Goal: Task Accomplishment & Management: Use online tool/utility

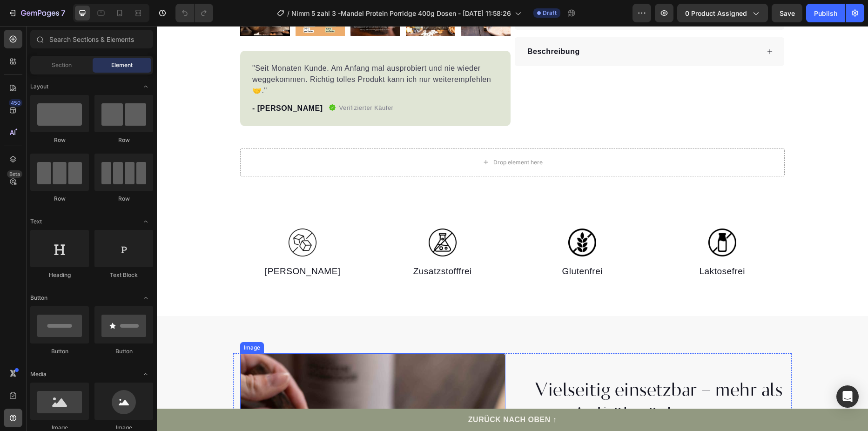
scroll to position [326, 0]
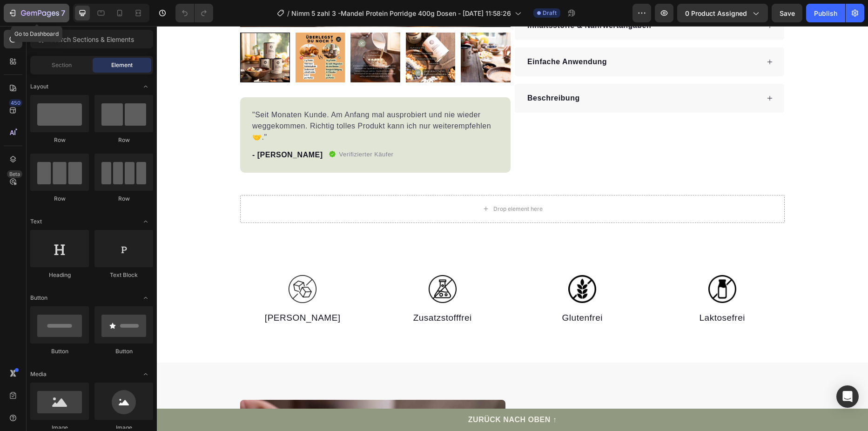
click at [11, 6] on button "7" at bounding box center [37, 13] width 66 height 19
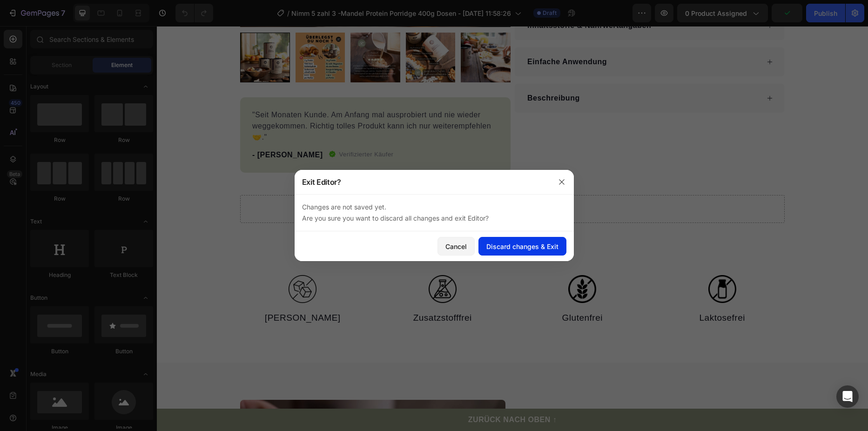
click at [545, 248] on div "Discard changes & Exit" at bounding box center [522, 246] width 72 height 10
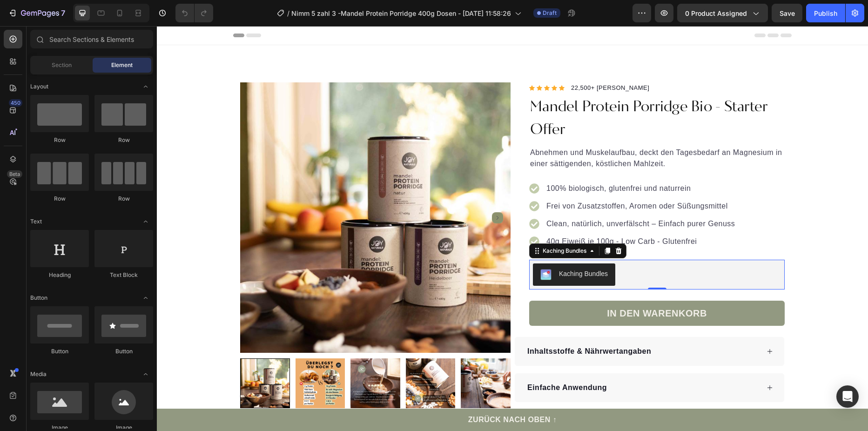
click at [646, 272] on div "Kaching Bundles" at bounding box center [657, 274] width 248 height 22
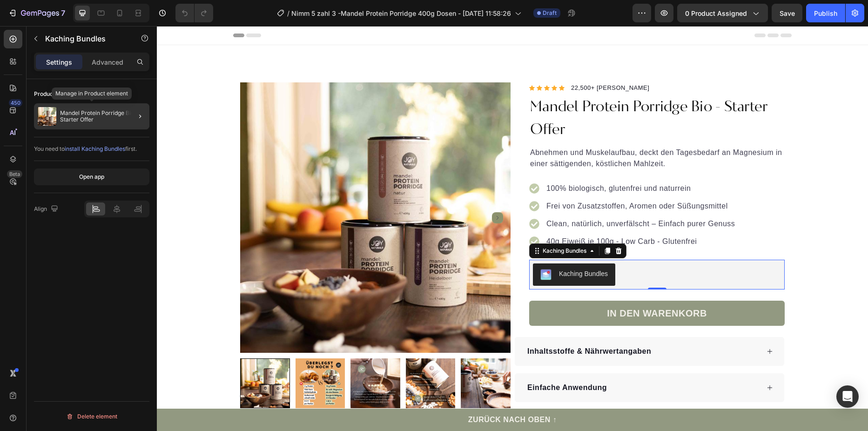
click at [77, 108] on div "Mandel Protein Porridge Bio - Starter Offer" at bounding box center [91, 116] width 115 height 26
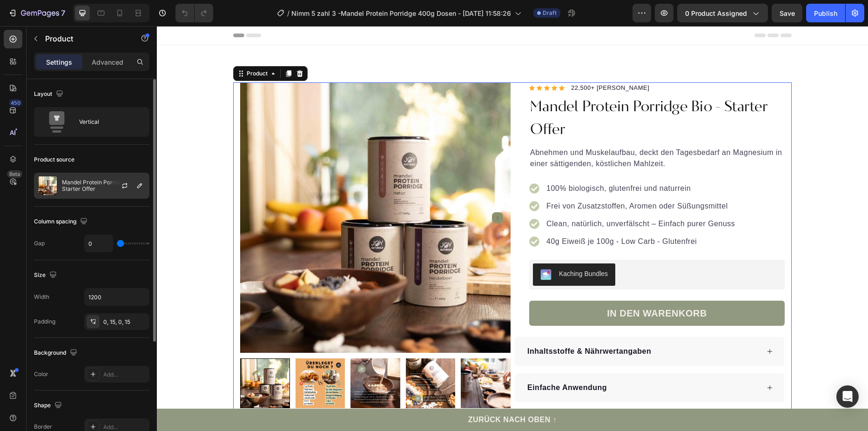
click at [67, 181] on p "Mandel Protein Porridge Bio - Starter Offer" at bounding box center [103, 185] width 83 height 13
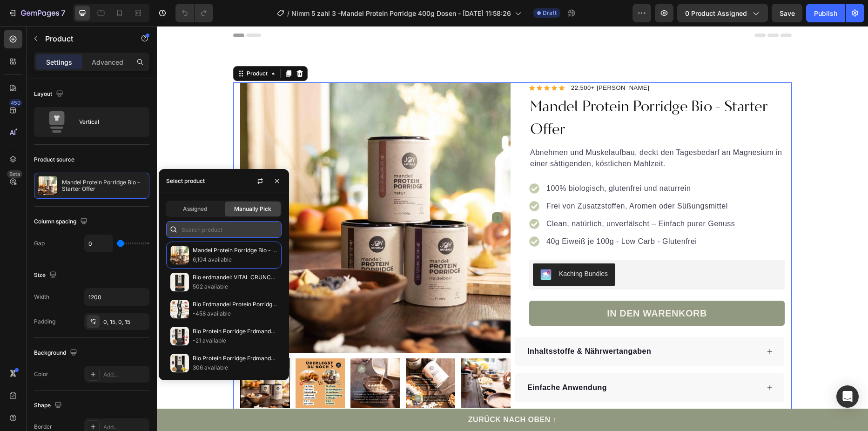
click at [208, 229] on input "text" at bounding box center [223, 229] width 115 height 17
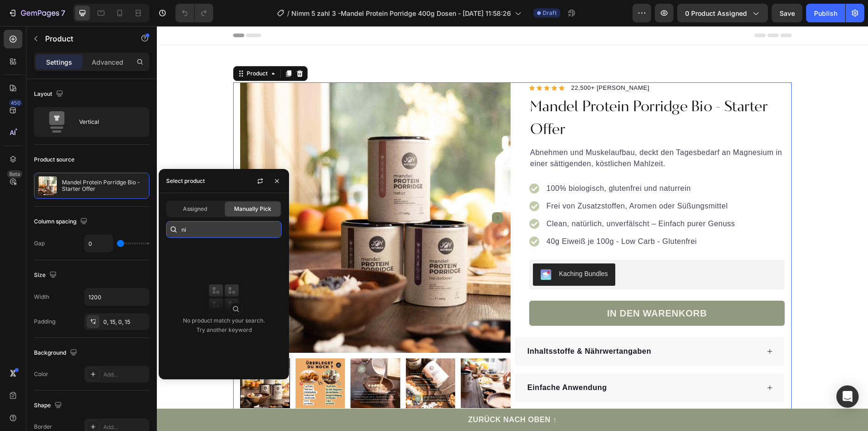
type input "n"
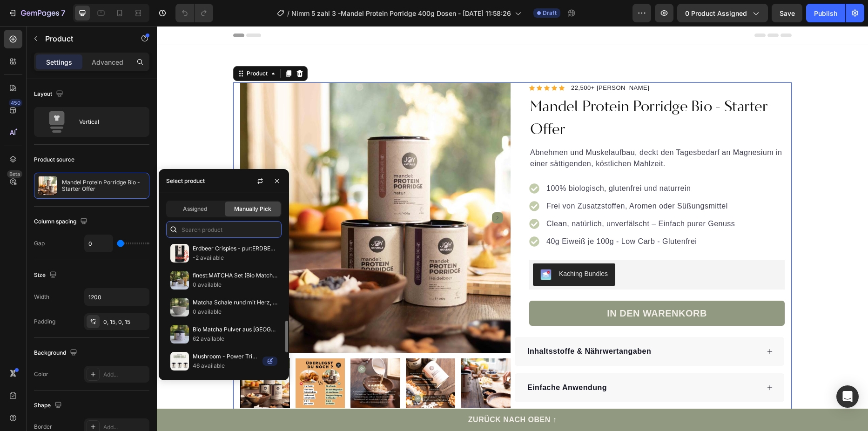
scroll to position [425, 0]
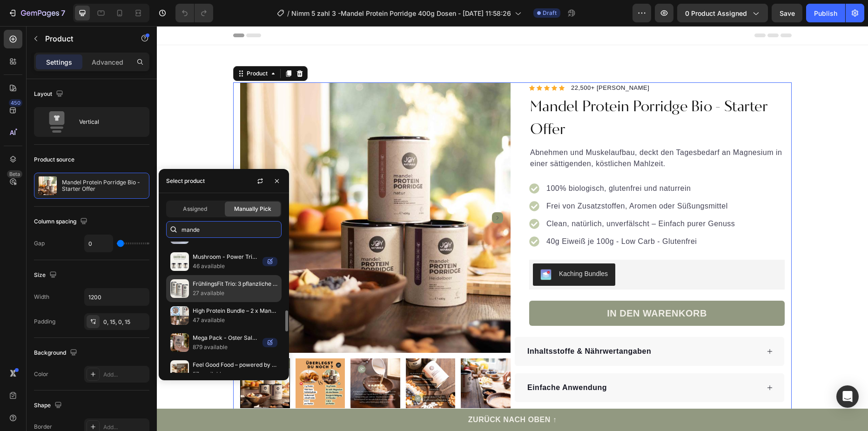
type input "mandel"
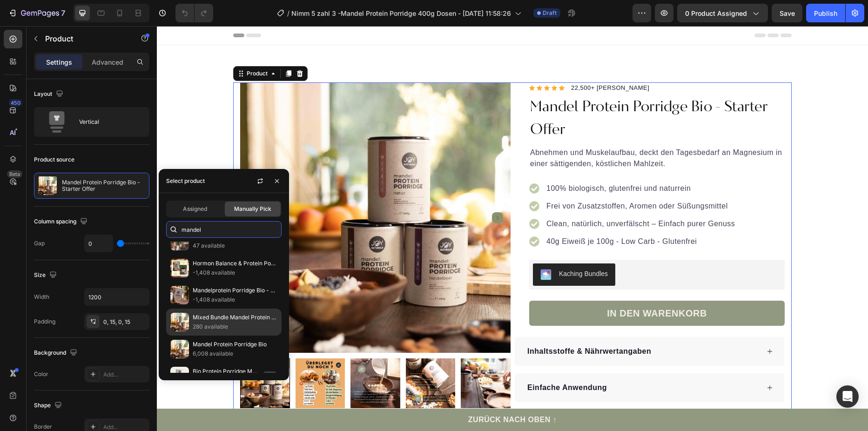
scroll to position [0, 0]
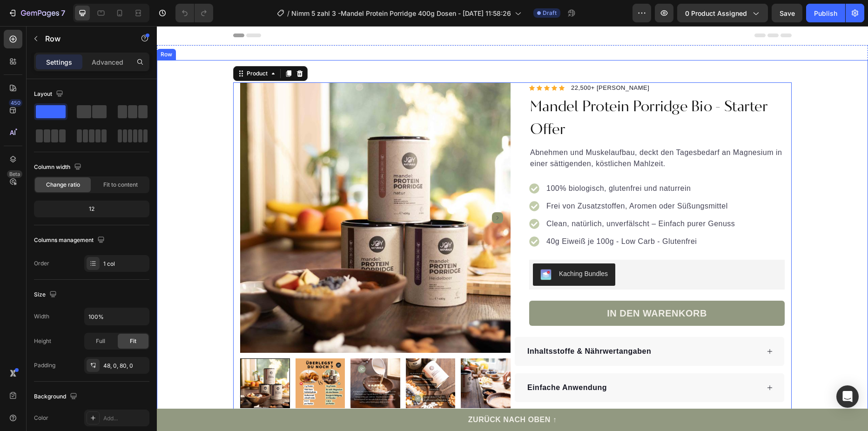
click at [200, 144] on div "Product Images "Seit Monaten Kunde. Am Anfang mal ausprobiert und nie wieder we…" at bounding box center [512, 315] width 711 height 466
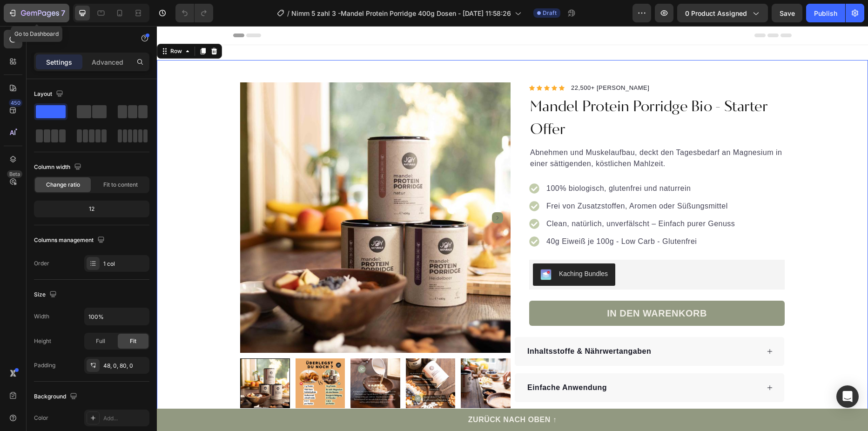
click at [15, 13] on icon "button" at bounding box center [14, 13] width 4 height 7
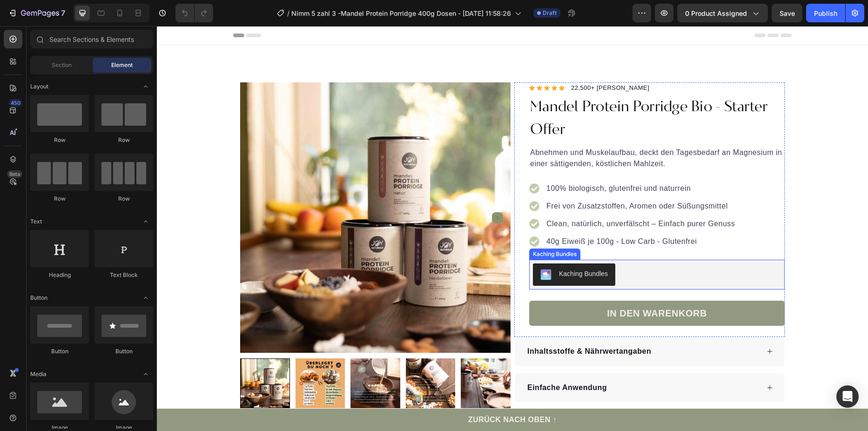
click at [700, 278] on div "Kaching Bundles" at bounding box center [657, 274] width 248 height 22
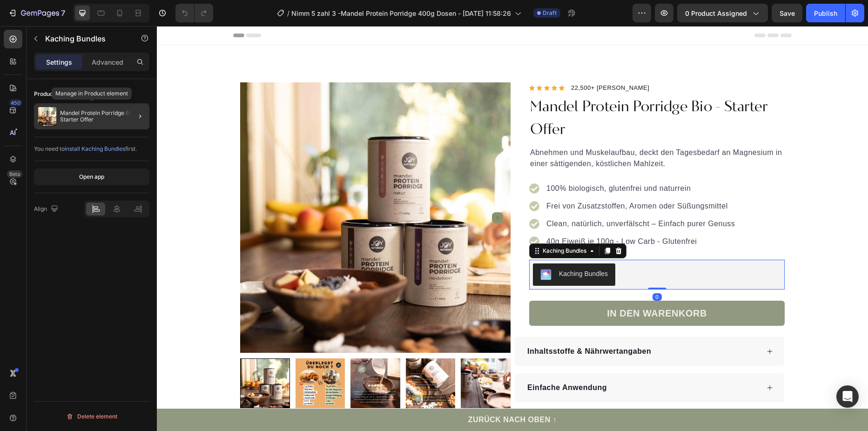
click at [95, 122] on p "Mandel Protein Porridge Bio - Starter Offer" at bounding box center [103, 116] width 86 height 13
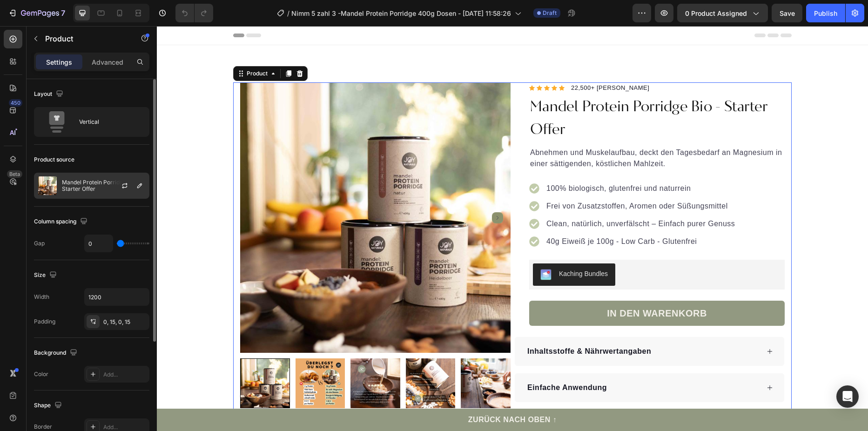
click at [76, 185] on p "Mandel Protein Porridge Bio - Starter Offer" at bounding box center [103, 185] width 83 height 13
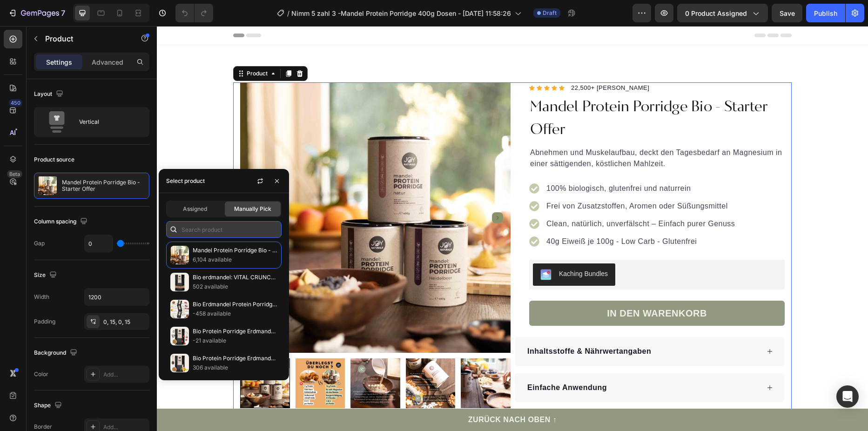
click at [194, 227] on input "text" at bounding box center [223, 229] width 115 height 17
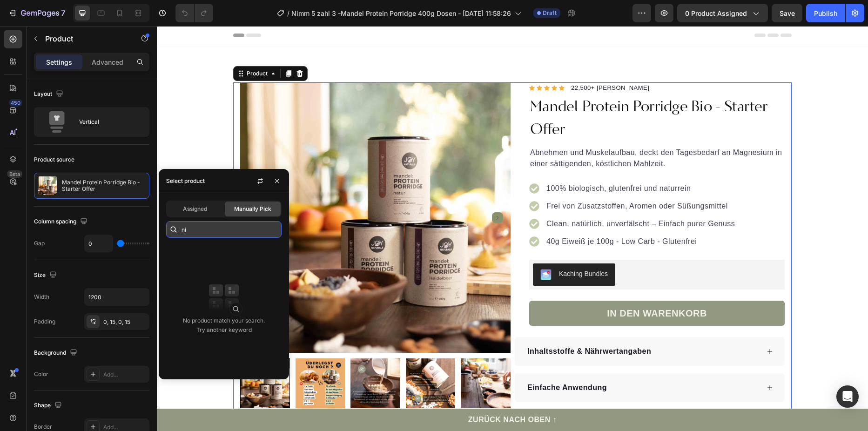
type input "n"
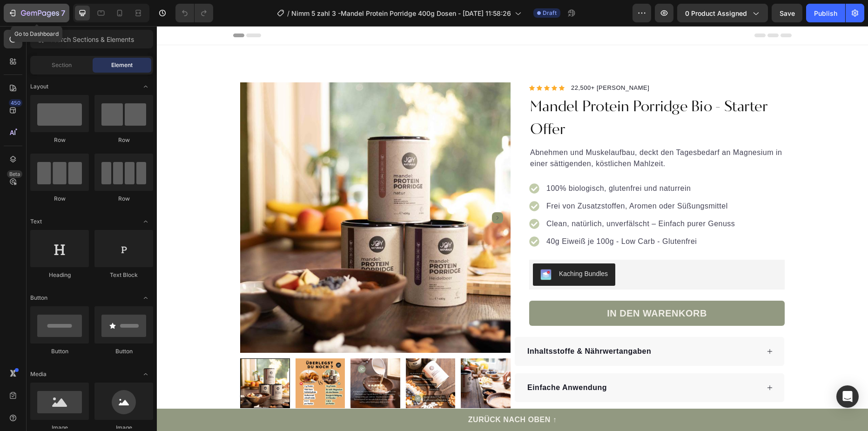
click at [8, 10] on icon "button" at bounding box center [12, 12] width 9 height 9
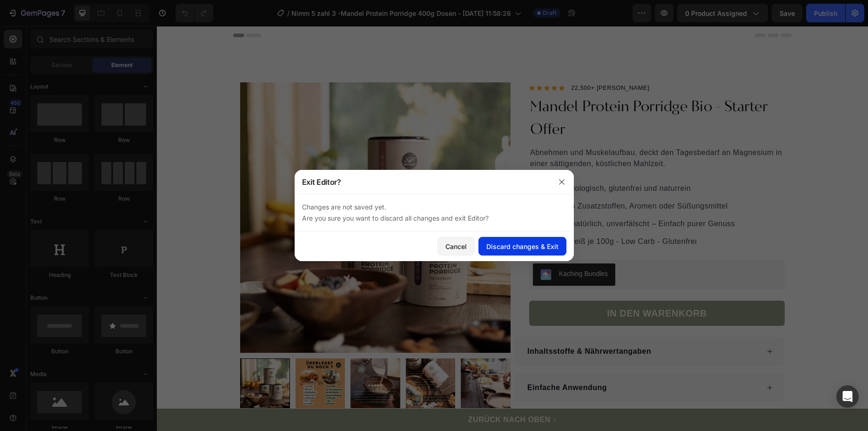
click at [519, 243] on div "Discard changes & Exit" at bounding box center [522, 246] width 72 height 10
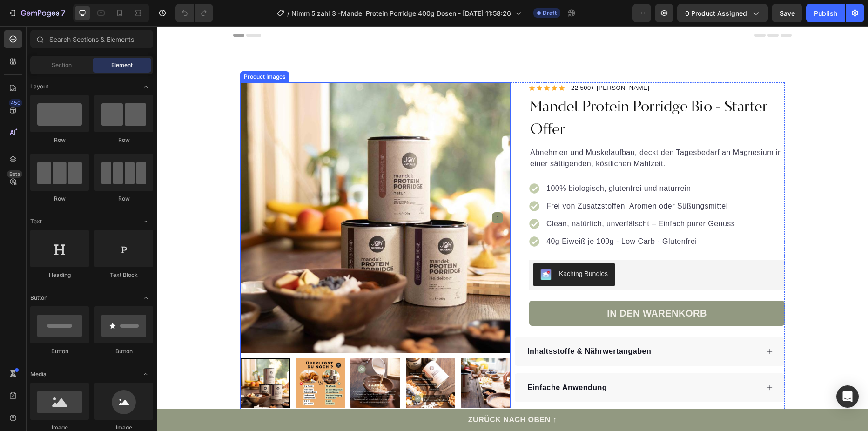
scroll to position [140, 0]
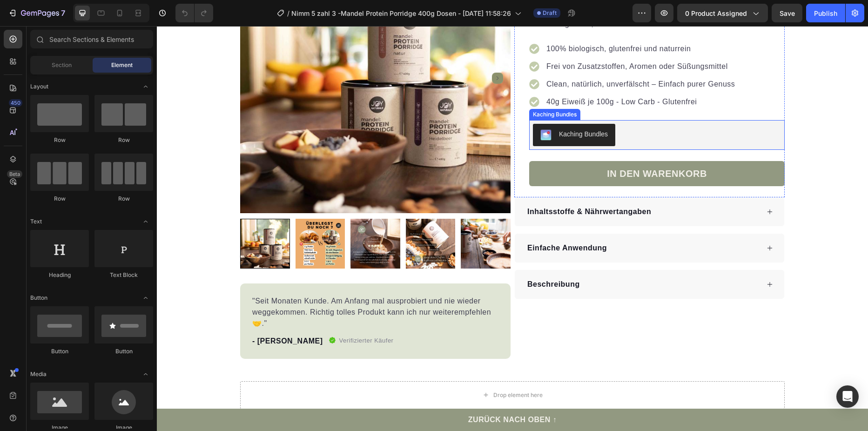
click at [608, 135] on button "Kaching Bundles" at bounding box center [574, 135] width 82 height 22
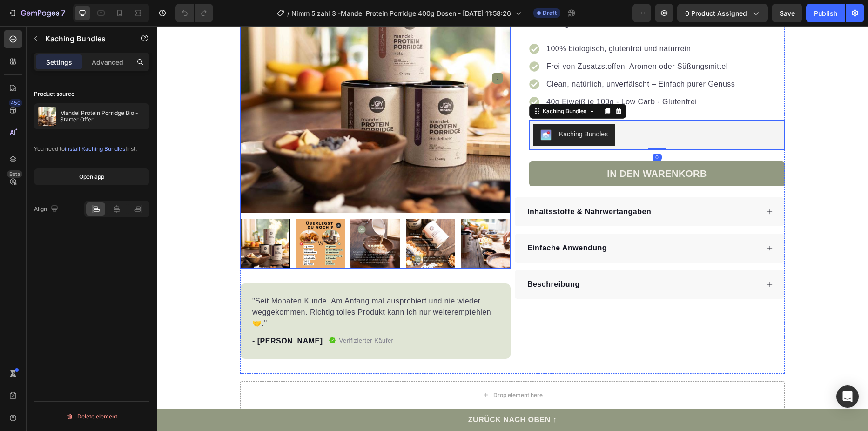
click at [369, 138] on img at bounding box center [375, 78] width 270 height 270
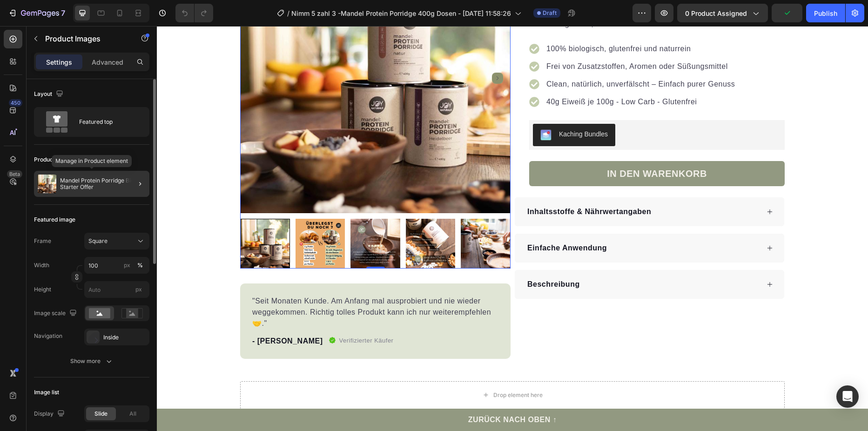
click at [80, 179] on p "Mandel Protein Porridge Bio - Starter Offer" at bounding box center [103, 183] width 86 height 13
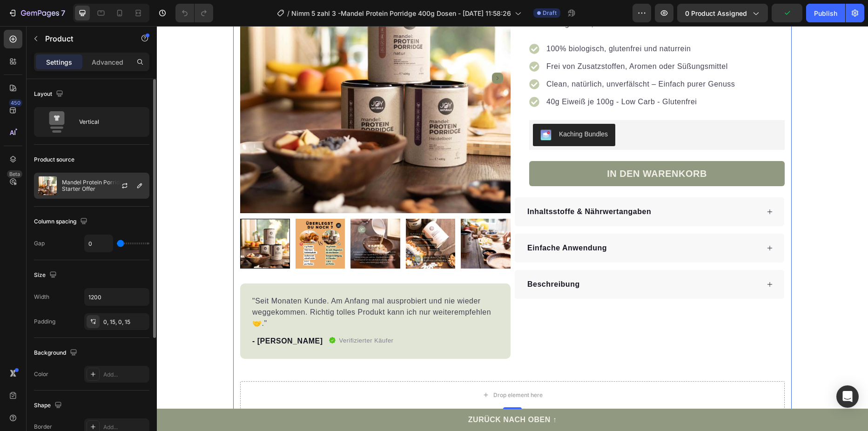
click at [87, 184] on p "Mandel Protein Porridge Bio - Starter Offer" at bounding box center [103, 185] width 83 height 13
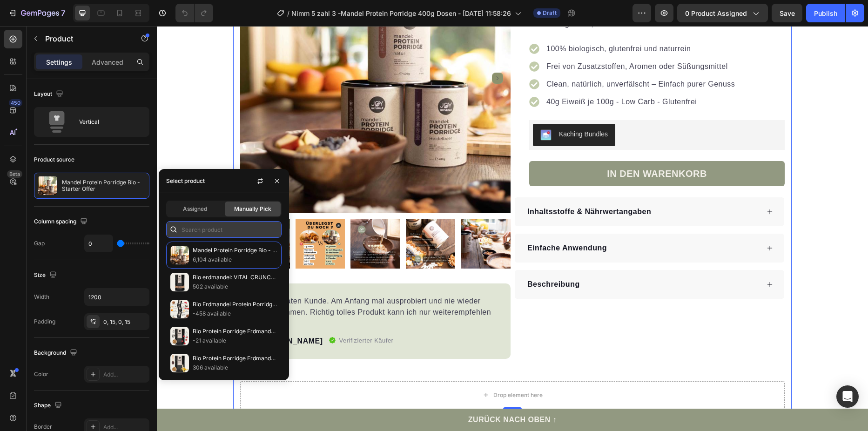
click at [194, 229] on input "text" at bounding box center [223, 229] width 115 height 17
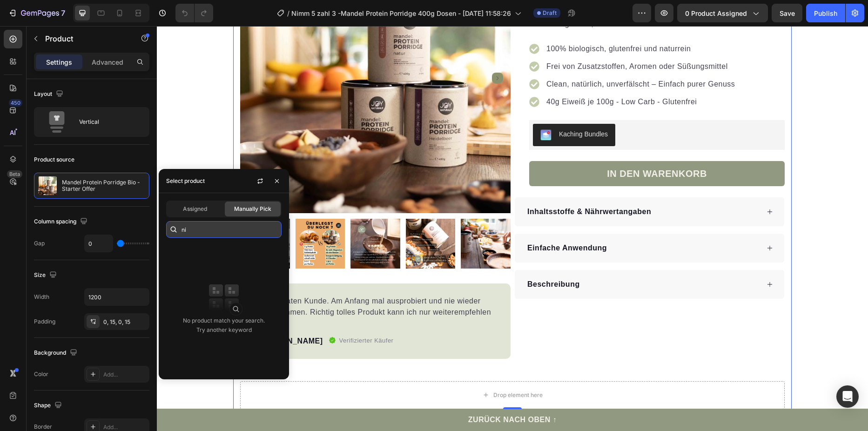
type input "n"
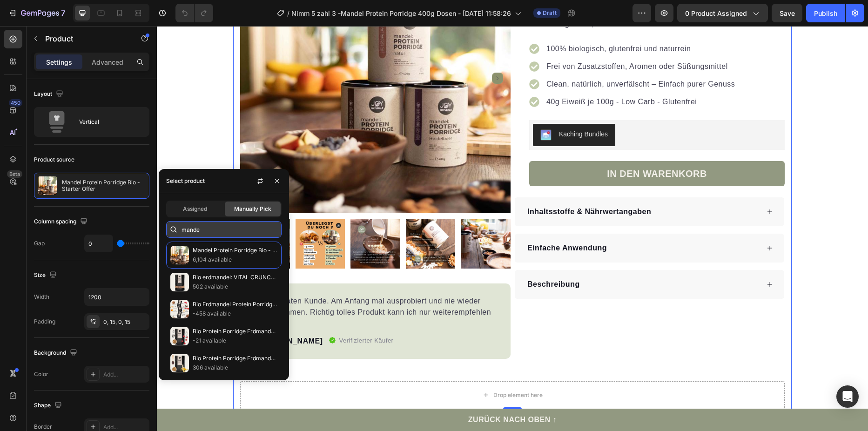
type input "mandel"
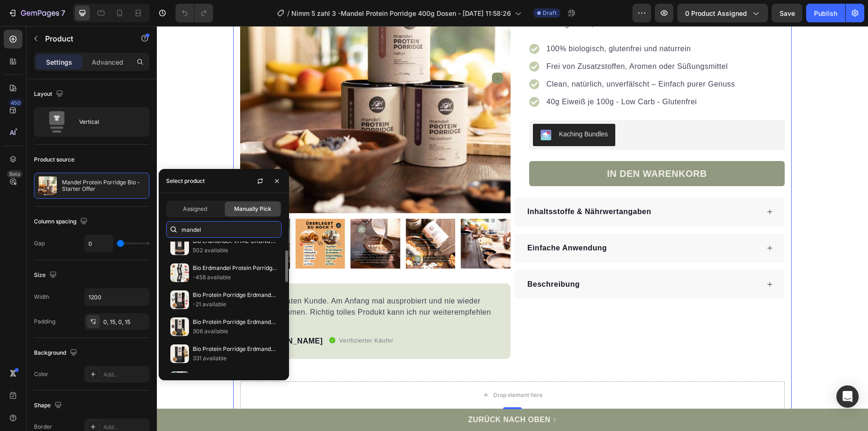
scroll to position [0, 0]
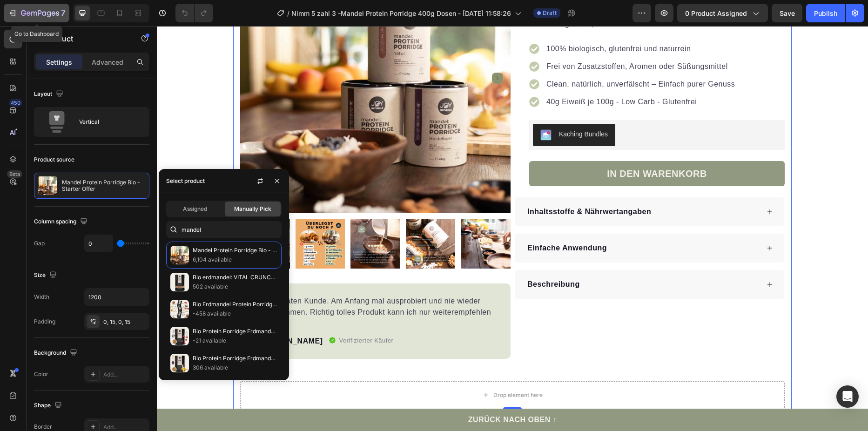
click at [14, 9] on icon "button" at bounding box center [12, 12] width 9 height 9
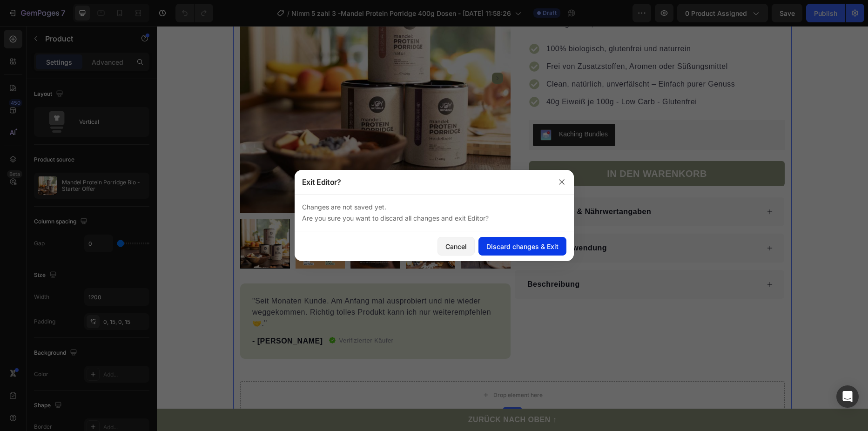
click at [536, 248] on div "Discard changes & Exit" at bounding box center [522, 246] width 72 height 10
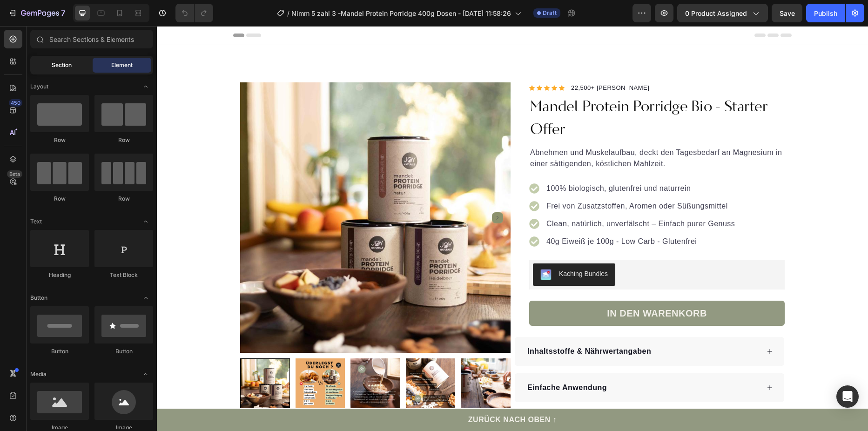
click at [56, 64] on span "Section" at bounding box center [62, 65] width 20 height 8
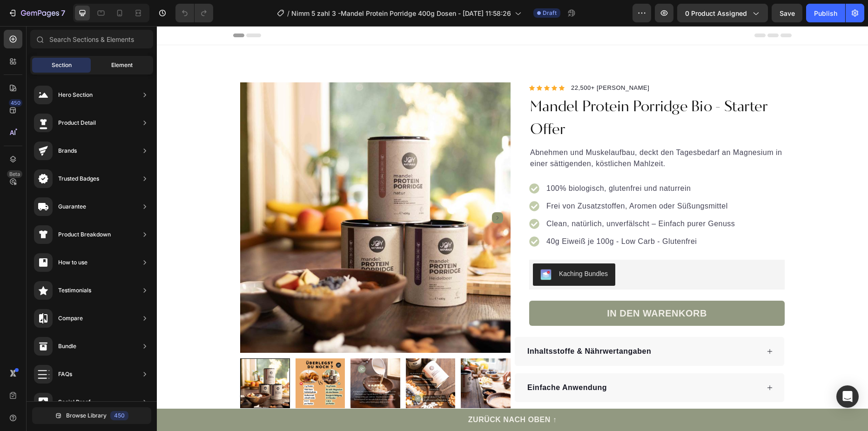
click at [104, 66] on div "Element" at bounding box center [122, 65] width 59 height 15
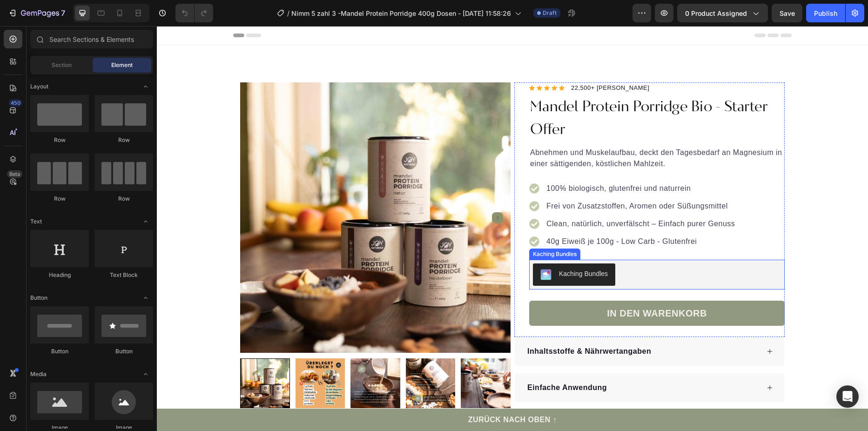
click at [610, 267] on button "Kaching Bundles" at bounding box center [574, 274] width 82 height 22
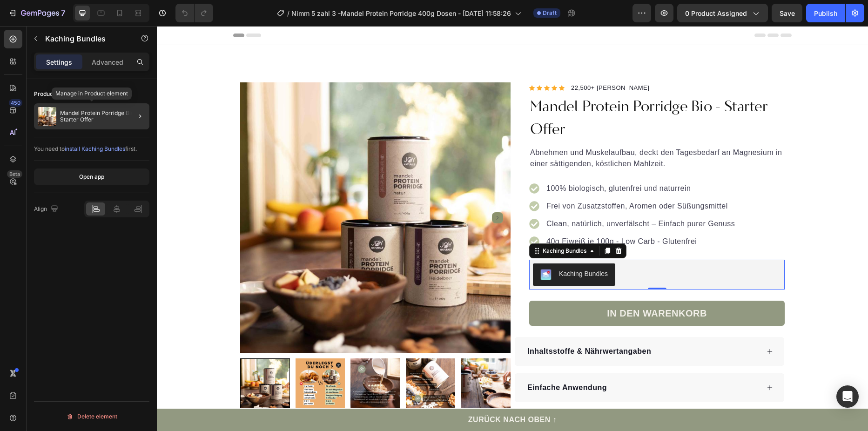
click at [88, 114] on p "Mandel Protein Porridge Bio - Starter Offer" at bounding box center [103, 116] width 86 height 13
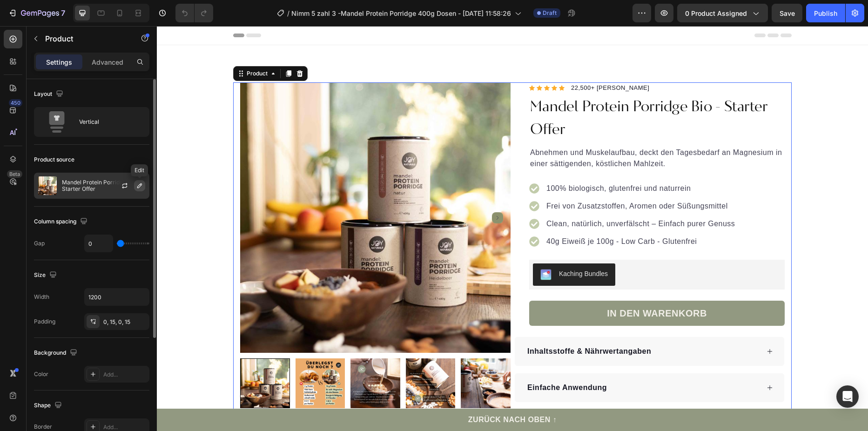
click at [138, 185] on icon "button" at bounding box center [139, 185] width 7 height 7
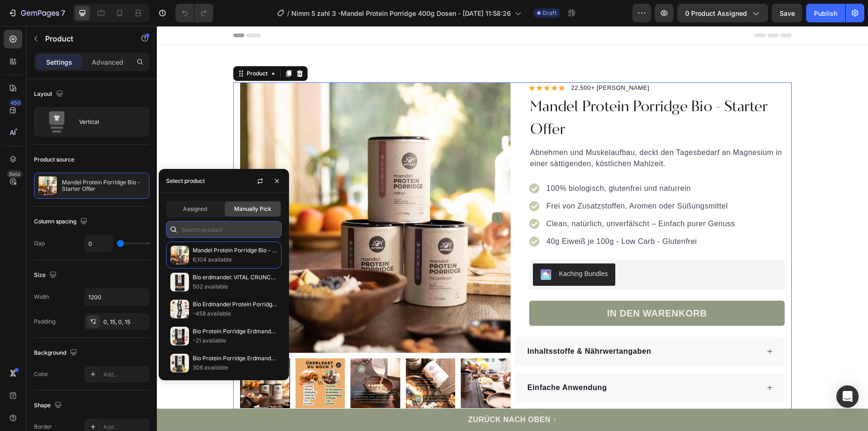
click at [204, 227] on input "text" at bounding box center [223, 229] width 115 height 17
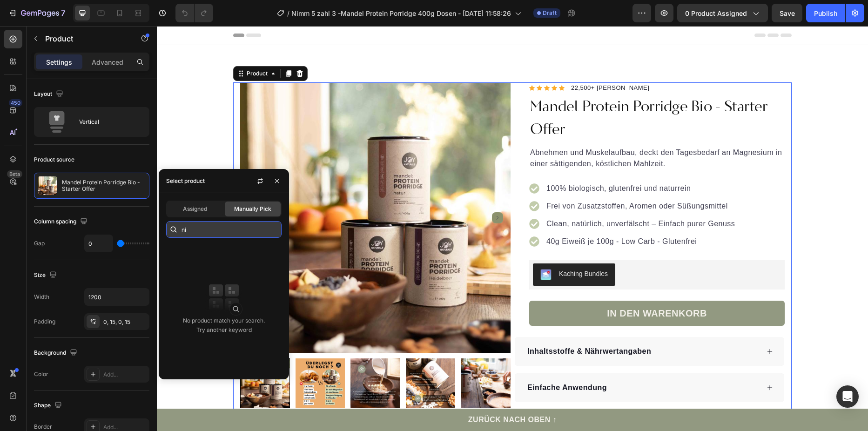
type input "n"
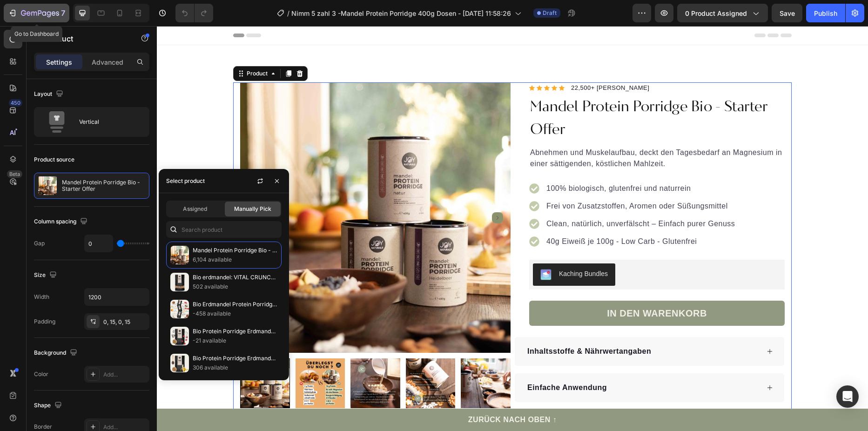
click at [16, 12] on icon "button" at bounding box center [12, 12] width 9 height 9
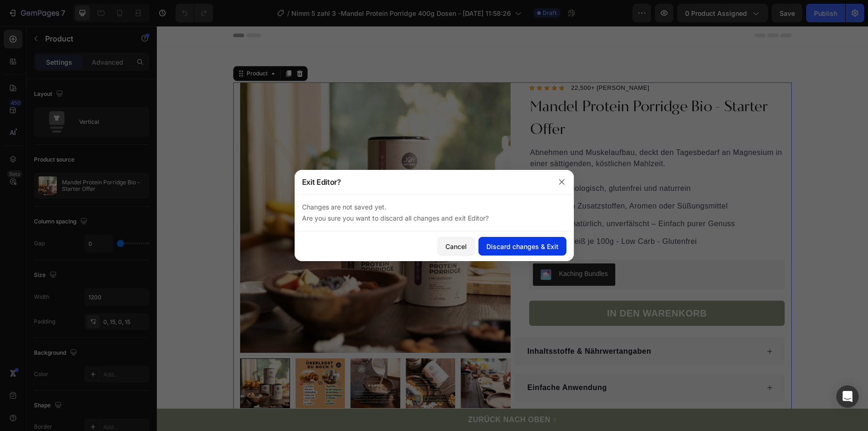
click at [502, 245] on div "Discard changes & Exit" at bounding box center [522, 246] width 72 height 10
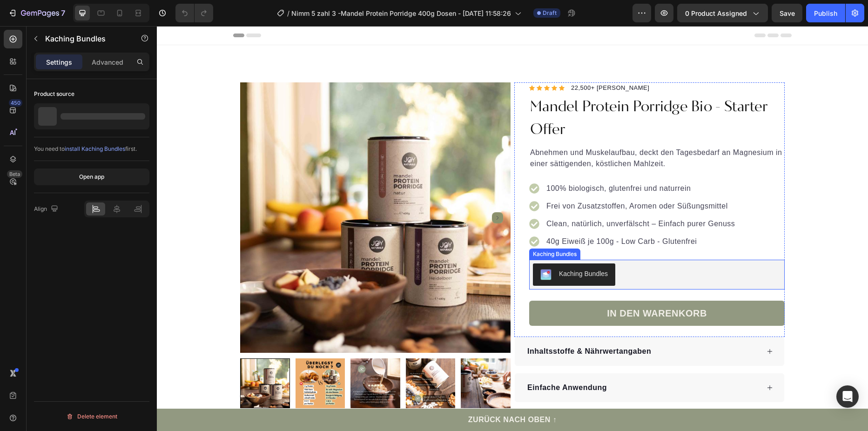
click at [676, 269] on div "Kaching Bundles" at bounding box center [657, 274] width 248 height 22
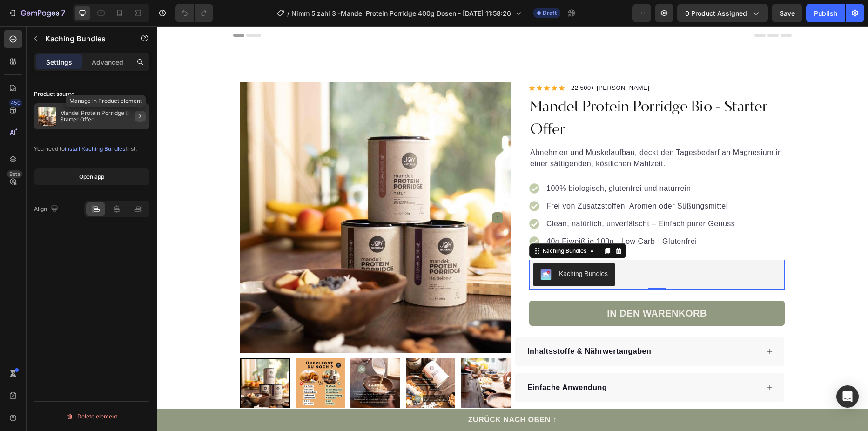
click at [136, 114] on icon "button" at bounding box center [139, 116] width 7 height 7
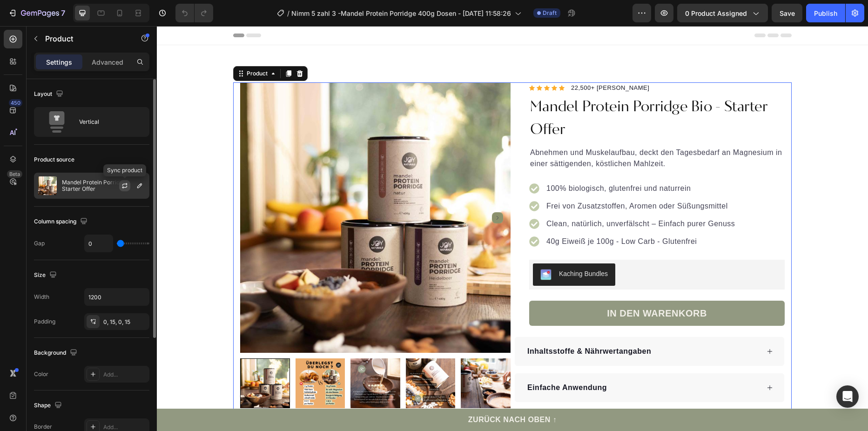
click at [130, 182] on button "button" at bounding box center [124, 185] width 11 height 11
click at [139, 187] on icon "button" at bounding box center [139, 185] width 7 height 7
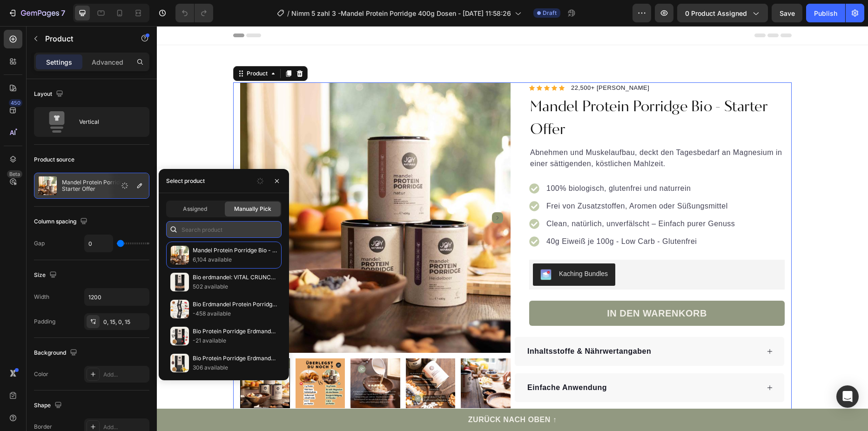
click at [206, 233] on input "text" at bounding box center [223, 229] width 115 height 17
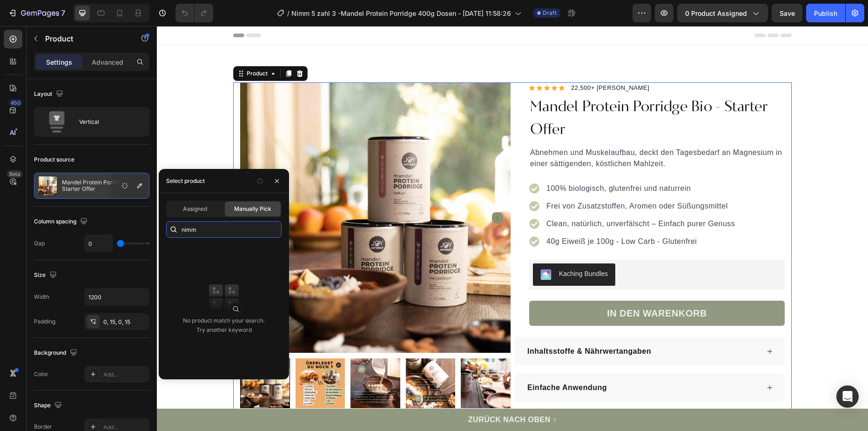
drag, startPoint x: 205, startPoint y: 233, endPoint x: 172, endPoint y: 220, distance: 35.1
click at [151, 0] on body "7 Version history / Nimm 5 zahl 3 -Mandel Protein Porridge 400g Dosen - Nov 20,…" at bounding box center [434, 0] width 868 height 0
type input "nimm"
click at [204, 207] on span "Assigned" at bounding box center [195, 209] width 24 height 8
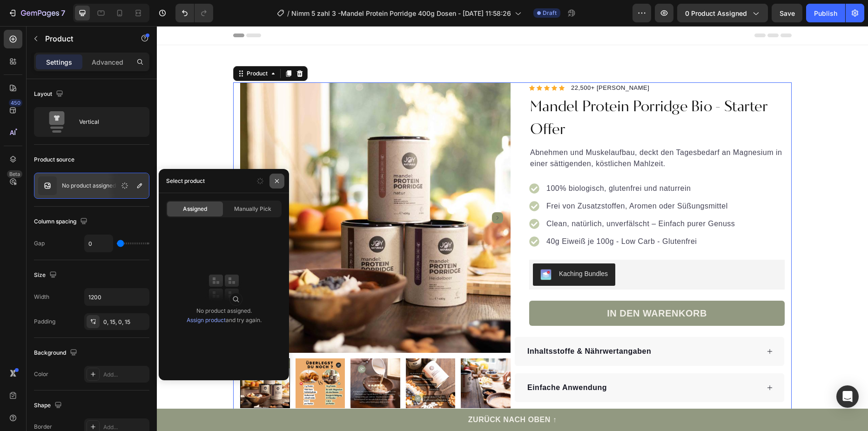
click at [277, 182] on icon "button" at bounding box center [276, 180] width 7 height 7
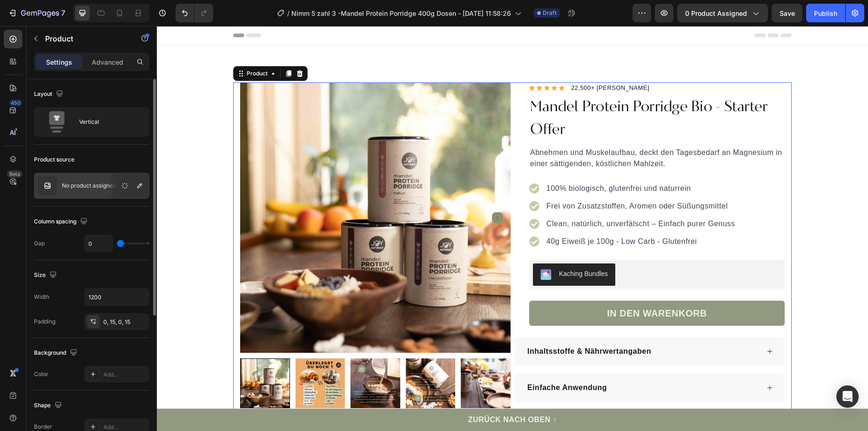
click at [88, 184] on p "No product assigned" at bounding box center [89, 185] width 54 height 7
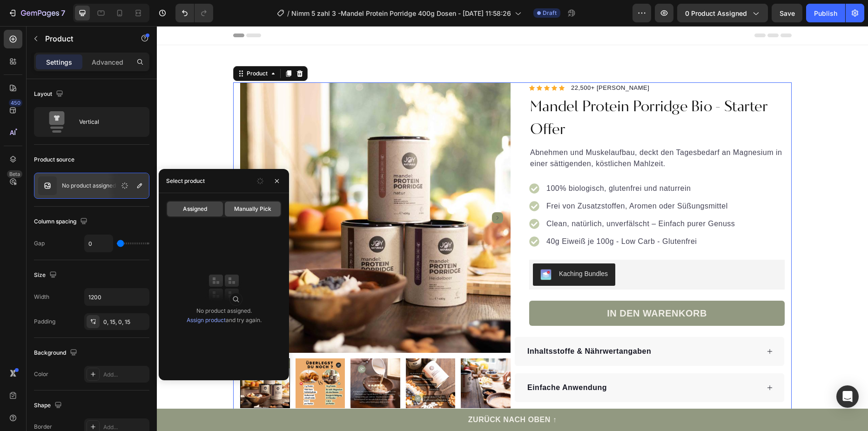
click at [239, 204] on div "Manually Pick" at bounding box center [253, 208] width 56 height 15
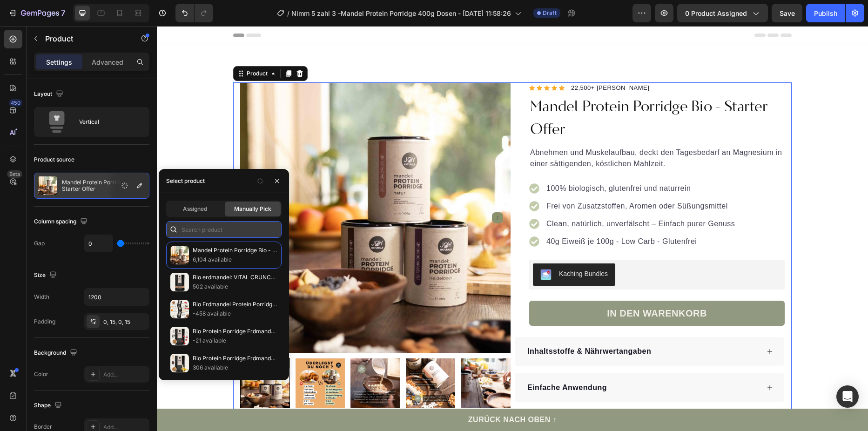
click at [204, 231] on input "text" at bounding box center [223, 229] width 115 height 17
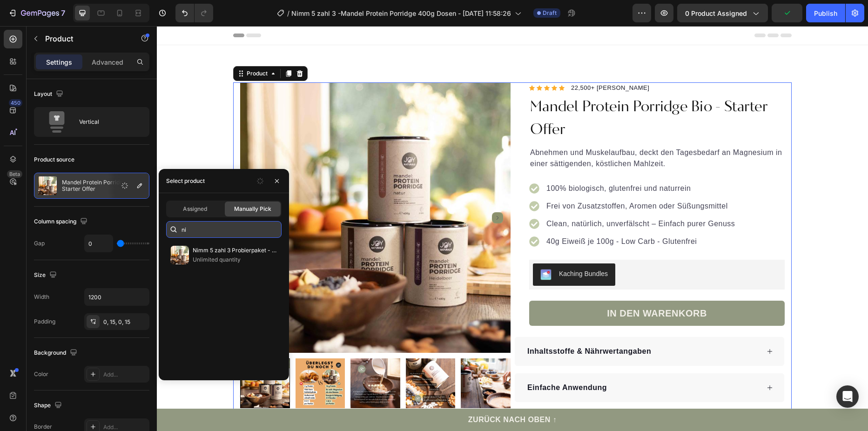
type input "n"
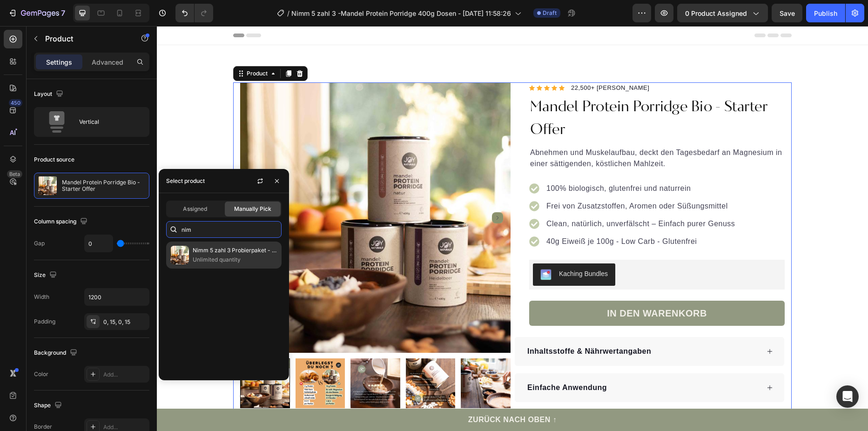
type input "nim"
click at [216, 257] on p "Unlimited quantity" at bounding box center [235, 259] width 85 height 9
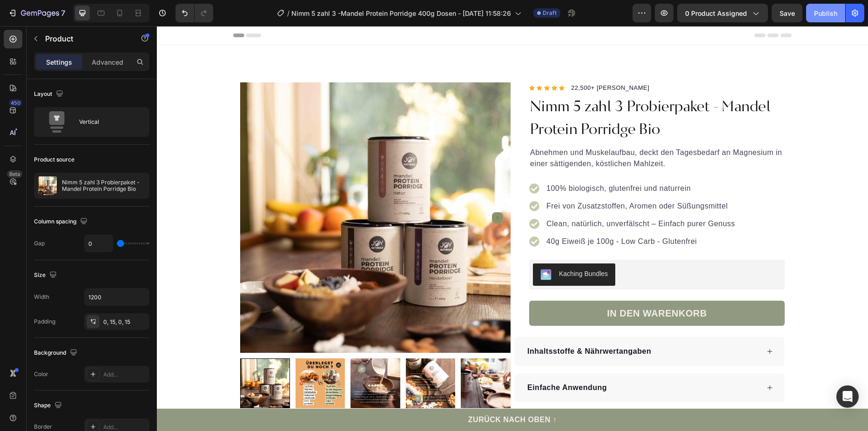
click at [830, 19] on button "Publish" at bounding box center [825, 13] width 39 height 19
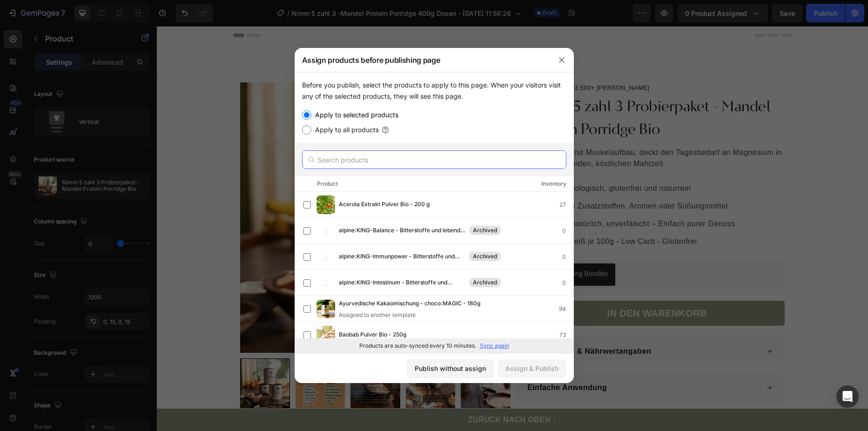
click at [387, 161] on input "text" at bounding box center [434, 159] width 264 height 19
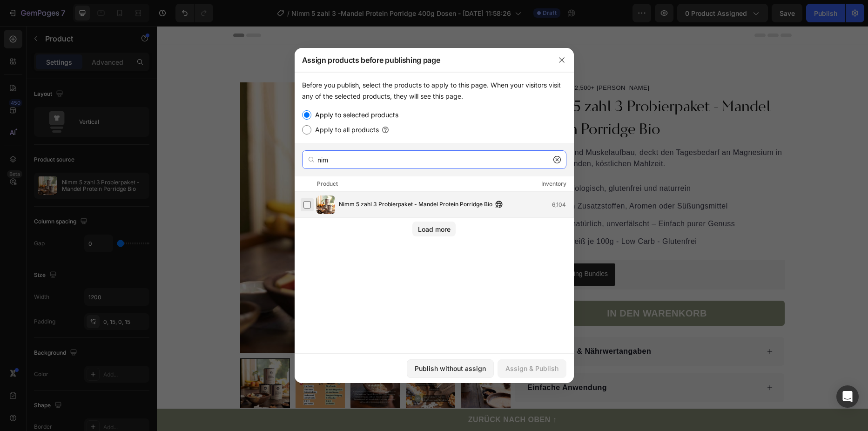
type input "nim"
click at [310, 203] on label at bounding box center [306, 204] width 7 height 7
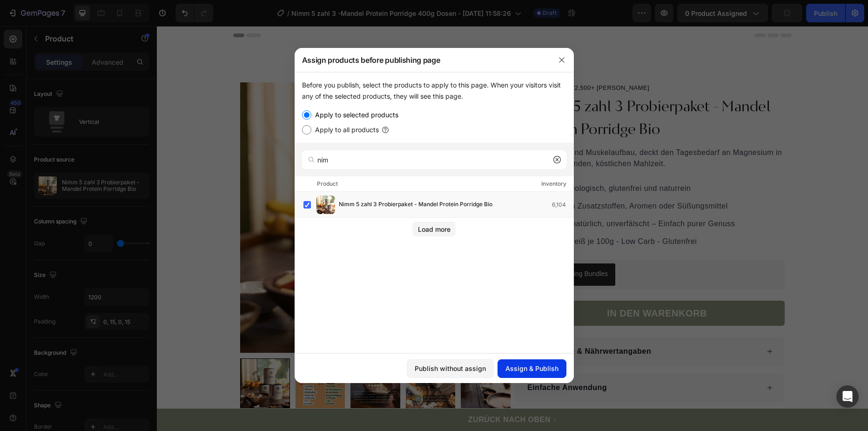
click at [525, 369] on div "Assign & Publish" at bounding box center [531, 368] width 53 height 10
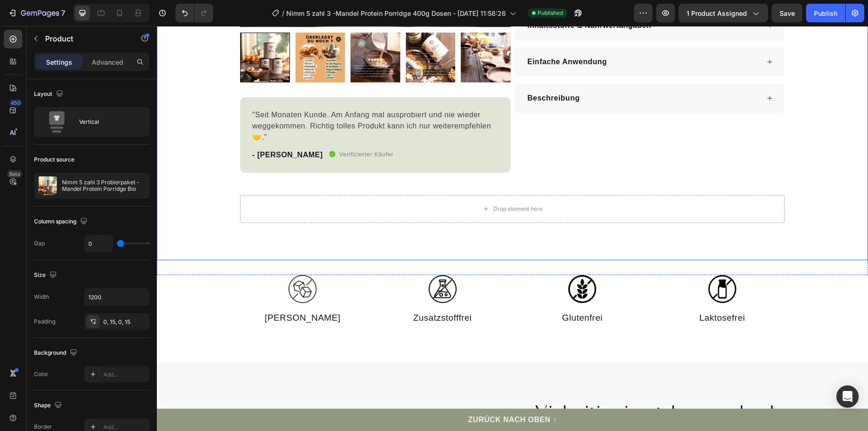
scroll to position [93, 0]
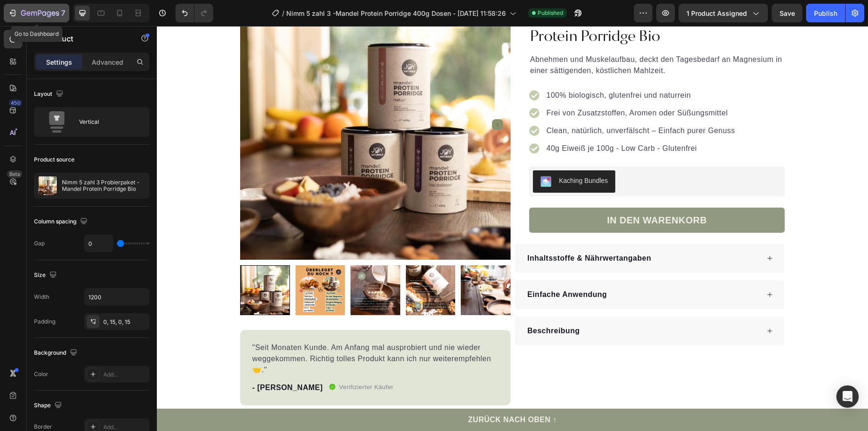
click at [17, 13] on div "7" at bounding box center [36, 12] width 57 height 11
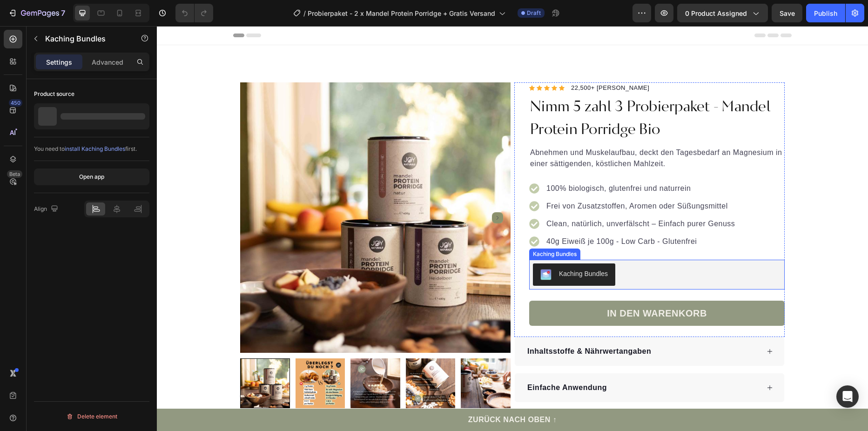
click at [643, 271] on div "Kaching Bundles" at bounding box center [657, 274] width 248 height 22
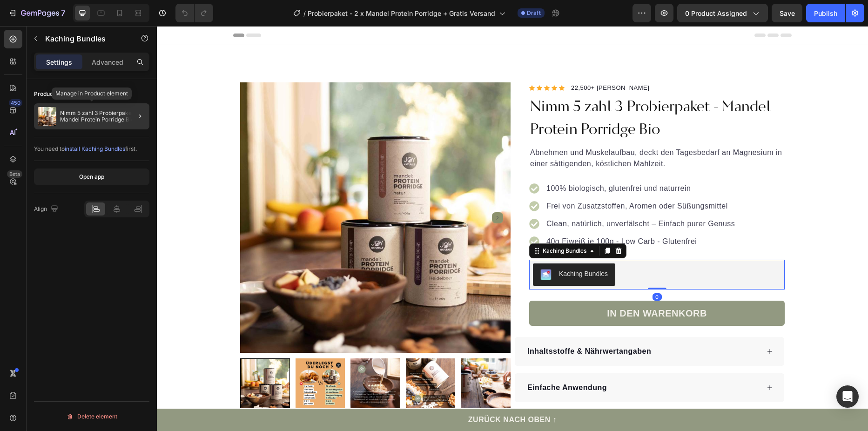
click at [70, 119] on p "Nimm 5 zahl 3 Probierpaket - Mandel Protein Porridge Bio" at bounding box center [103, 116] width 86 height 13
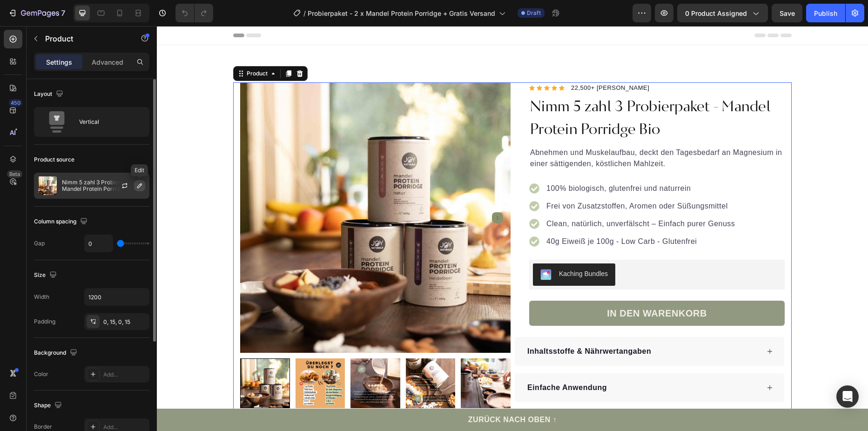
click at [139, 186] on icon "button" at bounding box center [139, 185] width 5 height 5
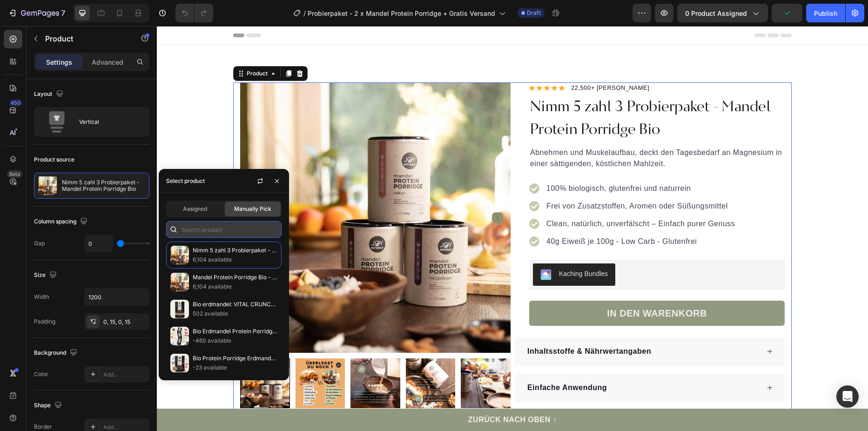
click at [190, 231] on input "text" at bounding box center [223, 229] width 115 height 17
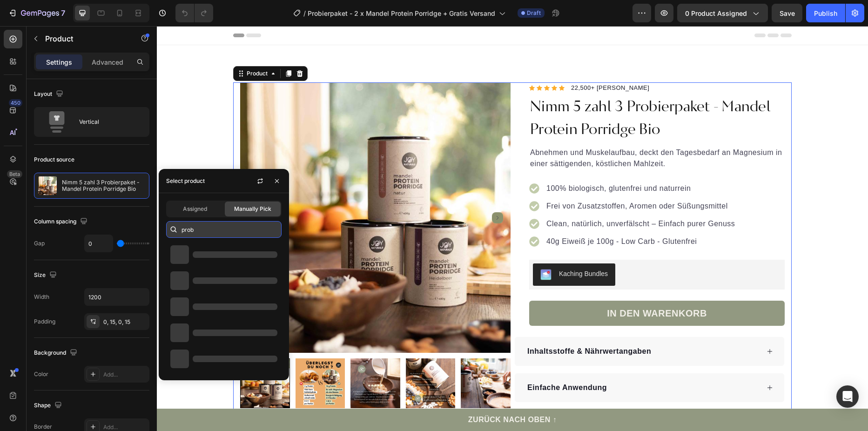
type input "probi"
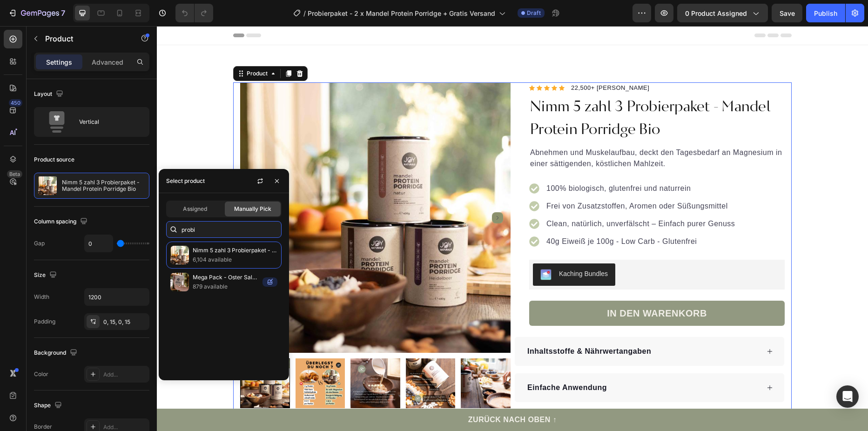
drag, startPoint x: 192, startPoint y: 229, endPoint x: 170, endPoint y: 229, distance: 21.9
click at [170, 229] on div "probi" at bounding box center [223, 229] width 115 height 17
type input "prob"
drag, startPoint x: 276, startPoint y: 181, endPoint x: 120, endPoint y: 155, distance: 158.4
click at [276, 181] on icon "button" at bounding box center [276, 180] width 7 height 7
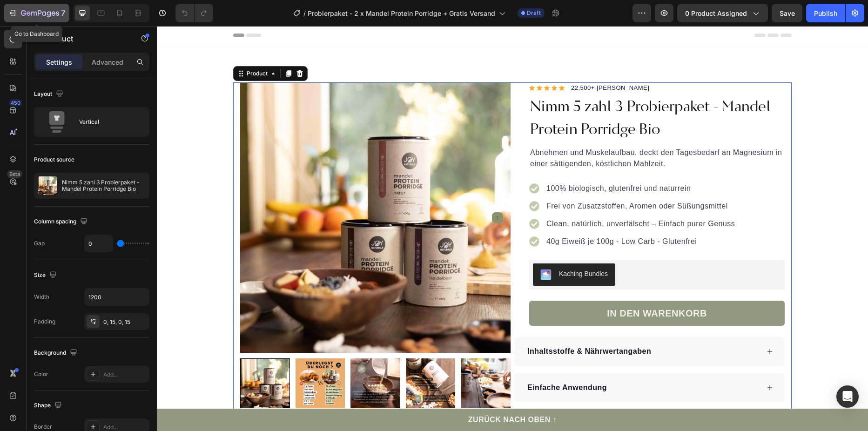
click at [12, 11] on icon "button" at bounding box center [14, 13] width 4 height 7
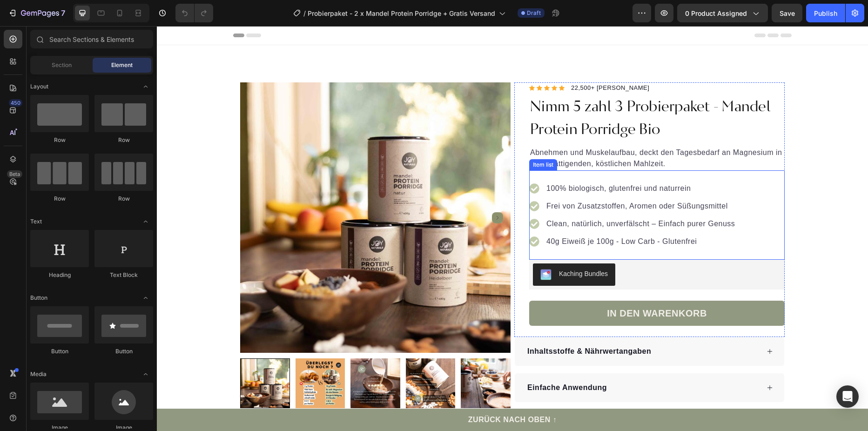
scroll to position [140, 0]
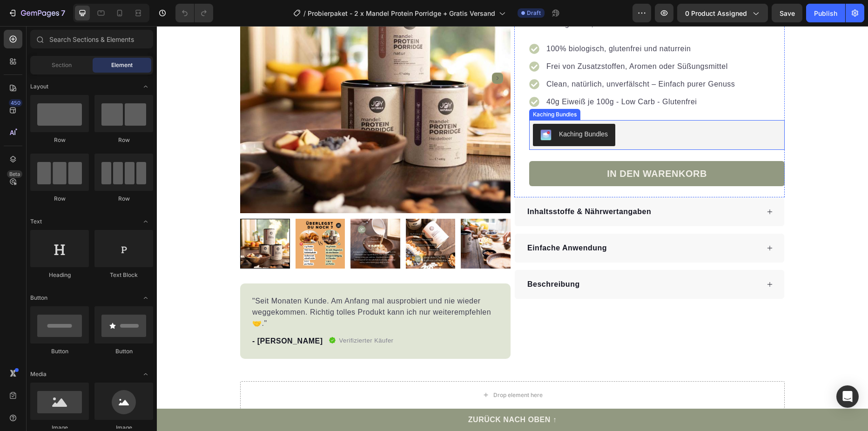
click at [668, 128] on div "Kaching Bundles" at bounding box center [657, 135] width 248 height 22
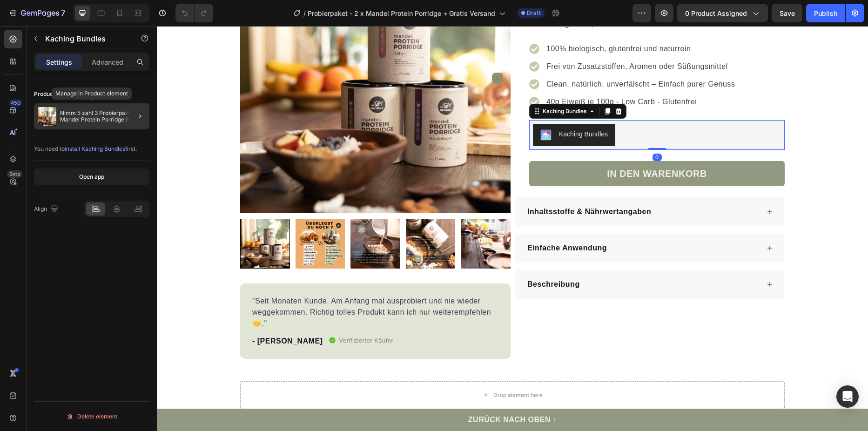
click at [88, 108] on div "Nimm 5 zahl 3 Probierpaket - Mandel Protein Porridge Bio" at bounding box center [91, 116] width 115 height 26
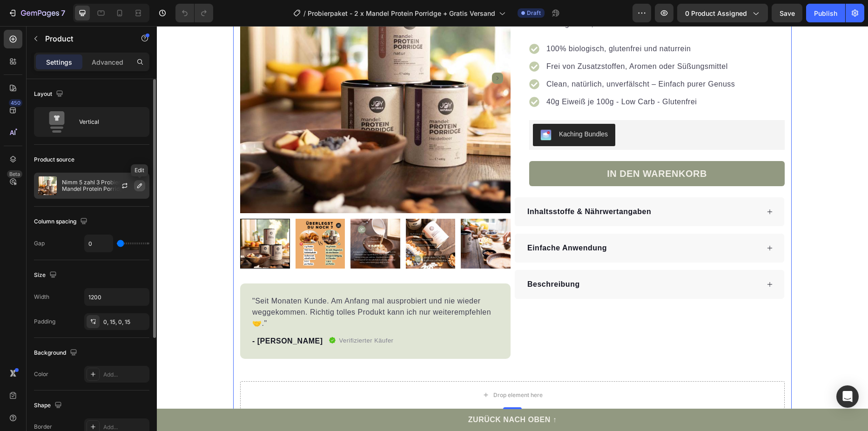
click at [136, 185] on icon "button" at bounding box center [139, 185] width 7 height 7
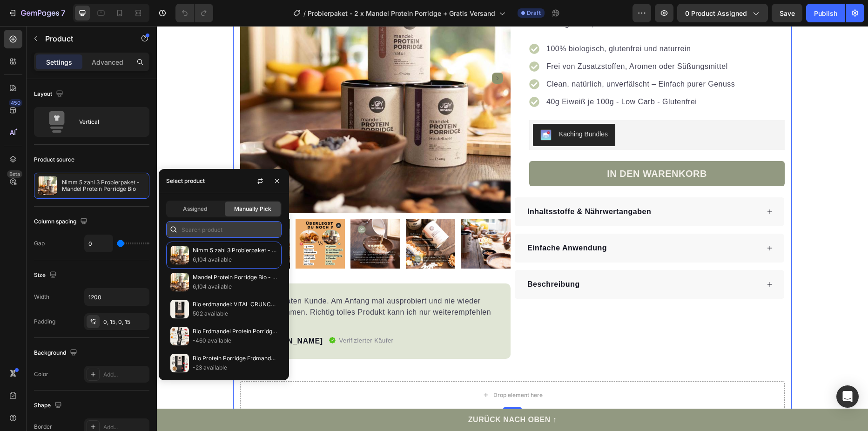
click at [212, 232] on input "text" at bounding box center [223, 229] width 115 height 17
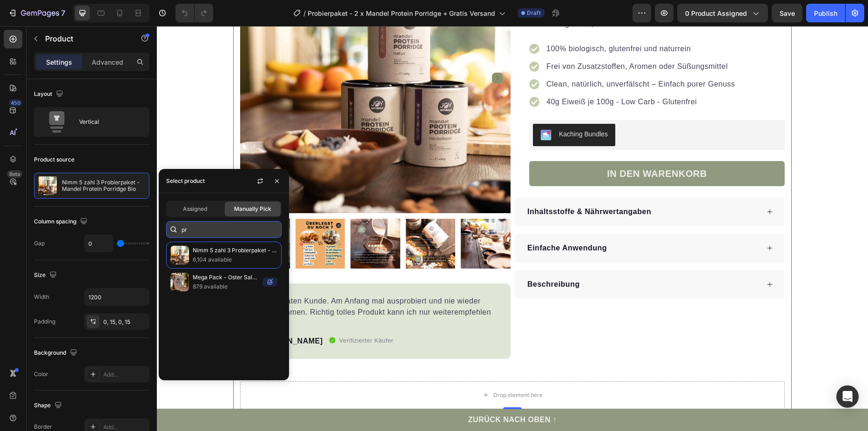
type input "p"
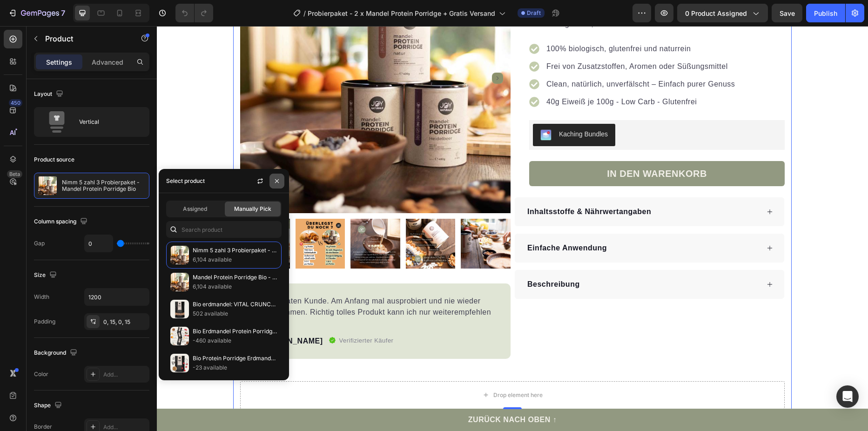
click at [274, 180] on icon "button" at bounding box center [276, 180] width 7 height 7
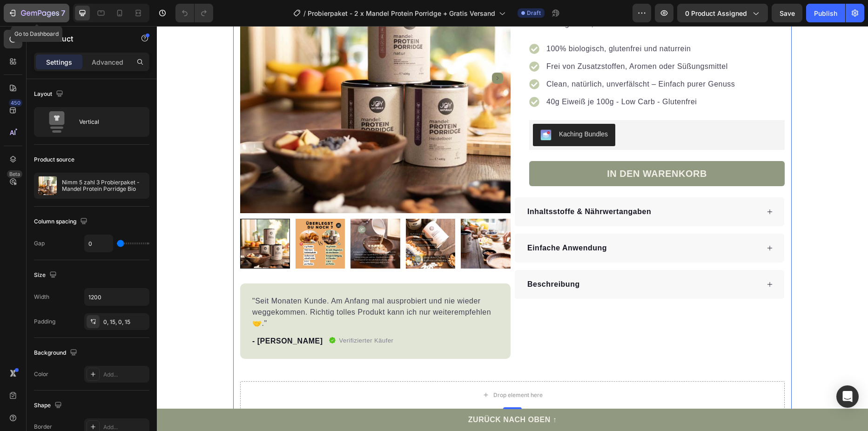
click at [9, 12] on icon "button" at bounding box center [12, 12] width 9 height 9
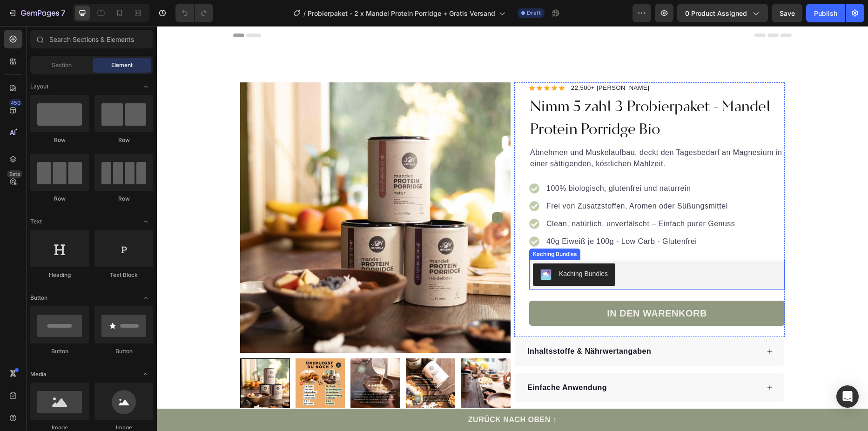
click at [609, 269] on button "Kaching Bundles" at bounding box center [574, 274] width 82 height 22
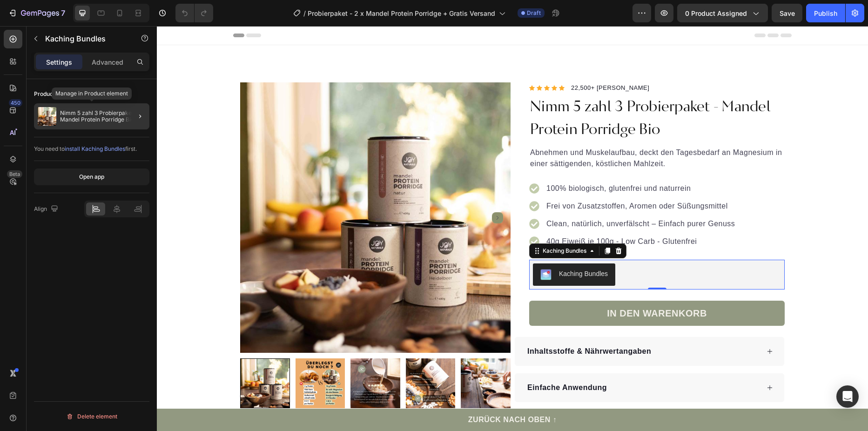
click at [114, 122] on p "Nimm 5 zahl 3 Probierpaket - Mandel Protein Porridge Bio" at bounding box center [103, 116] width 86 height 13
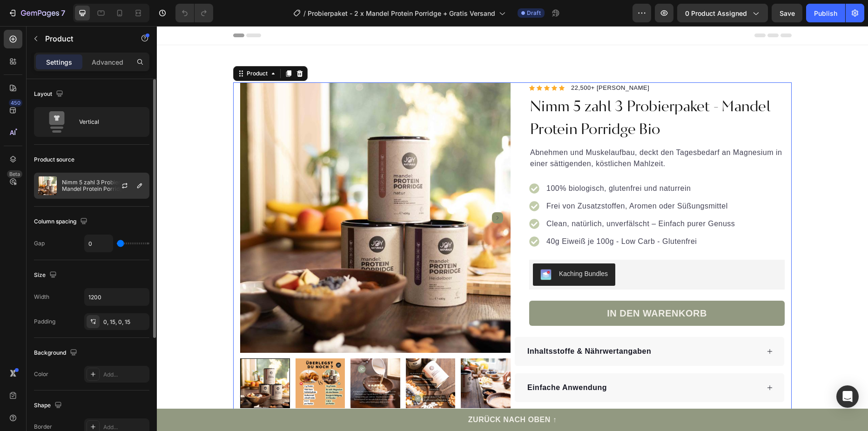
click at [94, 183] on p "Nimm 5 zahl 3 Probierpaket - Mandel Protein Porridge Bio" at bounding box center [103, 185] width 83 height 13
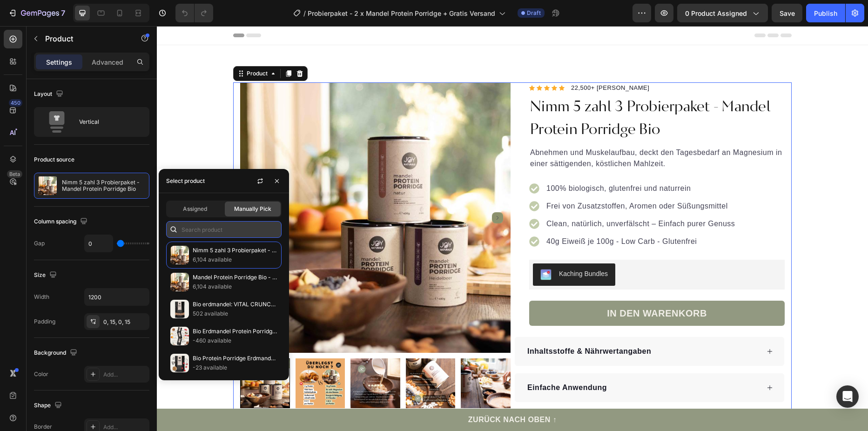
click at [210, 229] on input "text" at bounding box center [223, 229] width 115 height 17
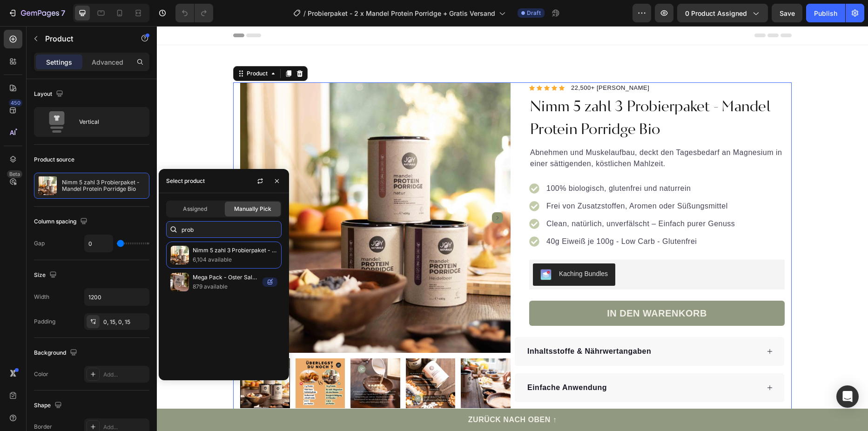
type input "prob"
click at [234, 208] on div "Manually Pick" at bounding box center [253, 208] width 56 height 15
click at [197, 206] on span "Assigned" at bounding box center [195, 209] width 24 height 8
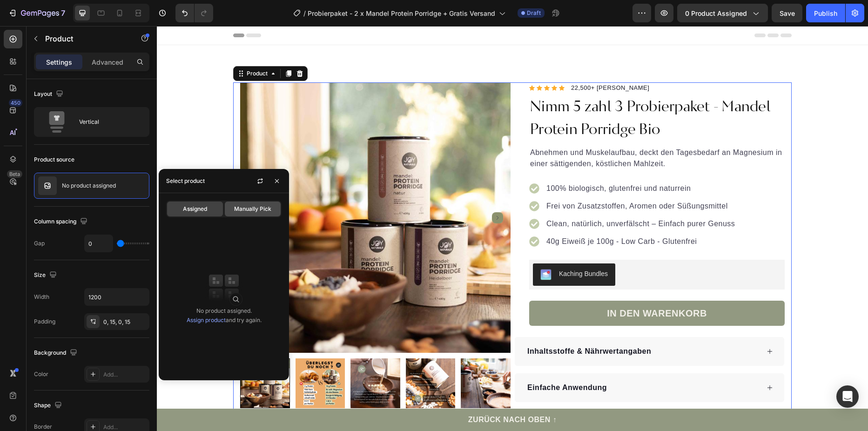
click at [241, 203] on div "Manually Pick" at bounding box center [253, 208] width 56 height 15
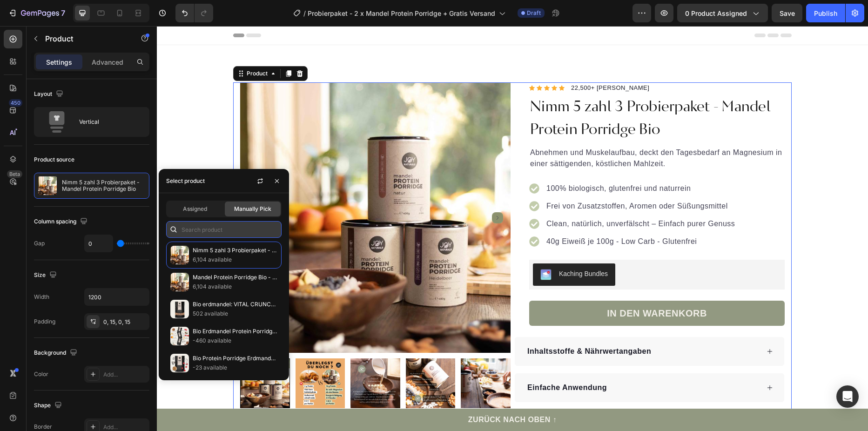
click at [209, 235] on input "text" at bounding box center [223, 229] width 115 height 17
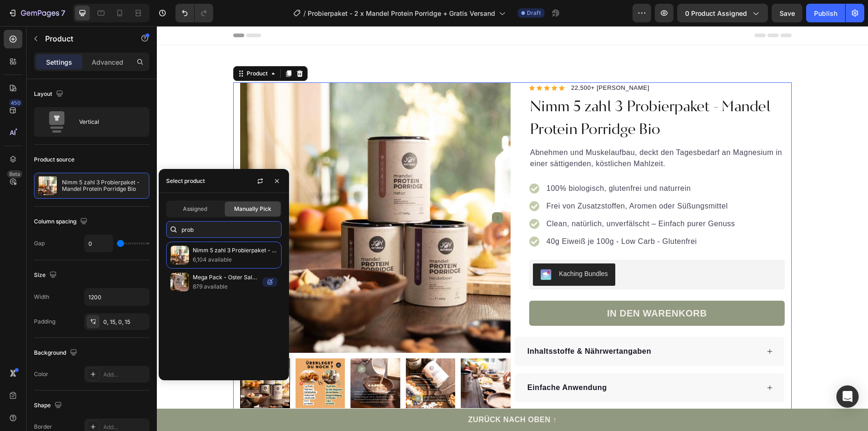
type input "prob"
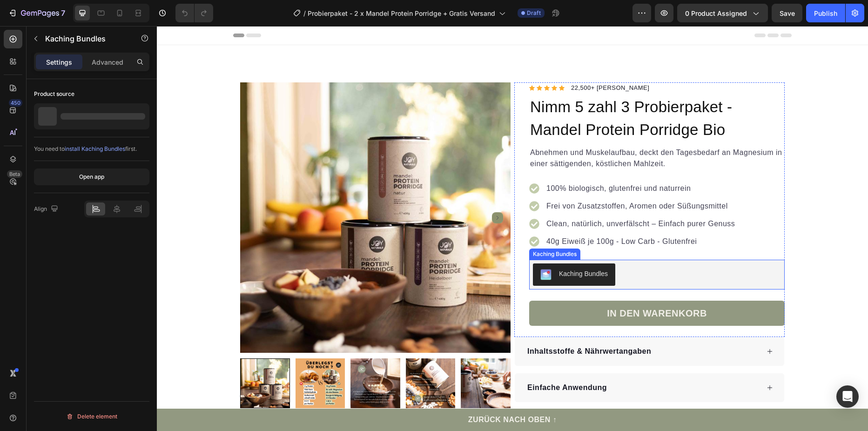
click at [710, 270] on div "Kaching Bundles" at bounding box center [657, 274] width 248 height 22
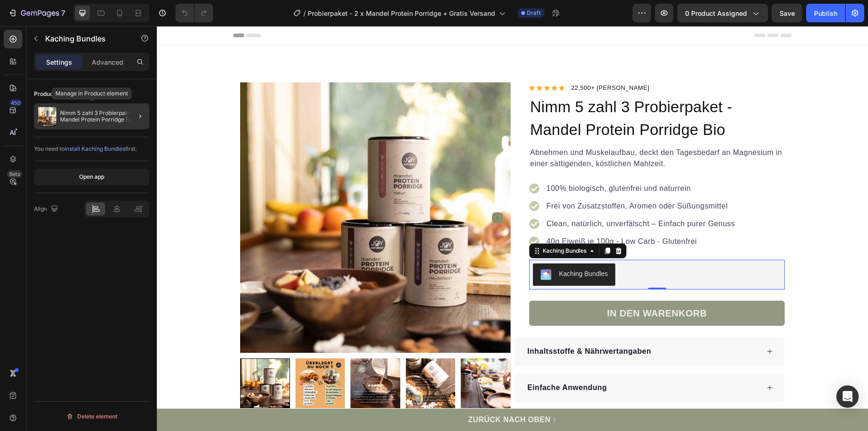
click at [77, 114] on p "Nimm 5 zahl 3 Probierpaket - Mandel Protein Porridge Bio" at bounding box center [103, 116] width 86 height 13
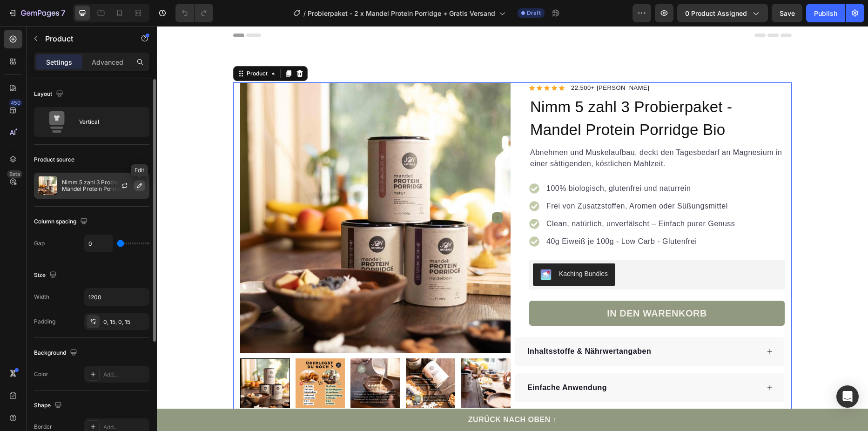
click at [138, 184] on icon "button" at bounding box center [139, 185] width 7 height 7
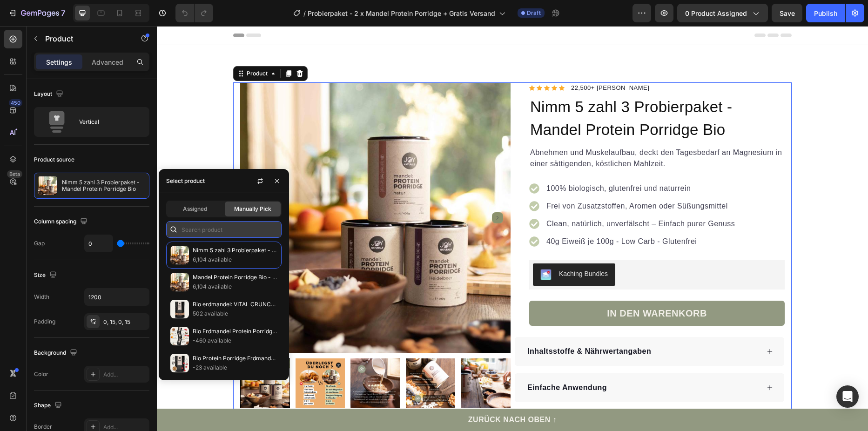
click at [233, 232] on input "text" at bounding box center [223, 229] width 115 height 17
type input "prob"
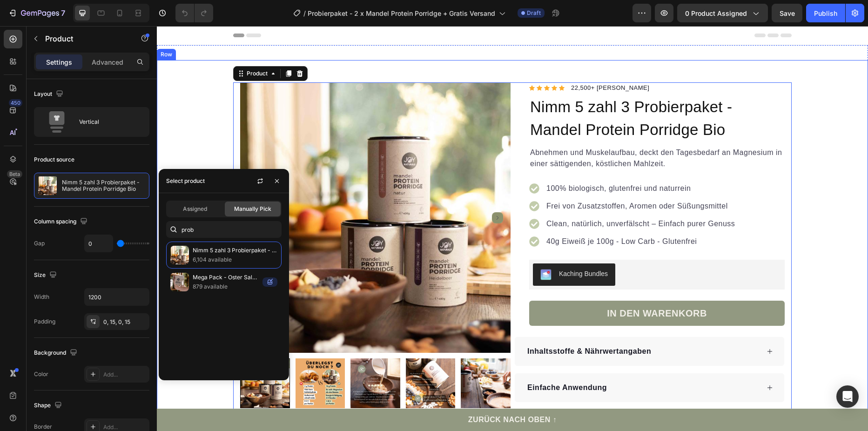
click at [201, 122] on div "Product Images "Seit Monaten Kunde. Am Anfang mal ausprobiert und nie wieder we…" at bounding box center [512, 315] width 711 height 466
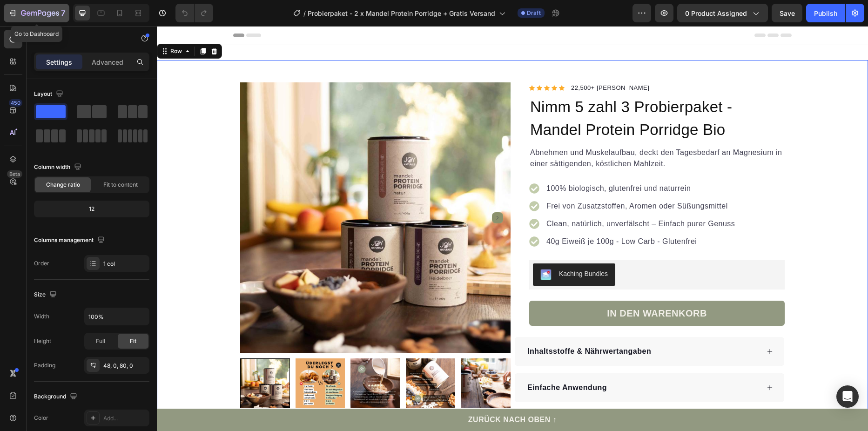
click at [20, 10] on div "7" at bounding box center [36, 12] width 57 height 11
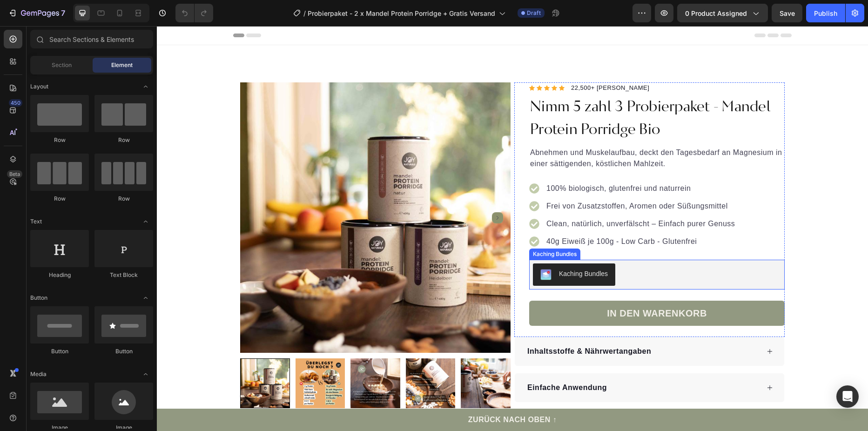
click at [615, 266] on div "Kaching Bundles" at bounding box center [657, 274] width 248 height 22
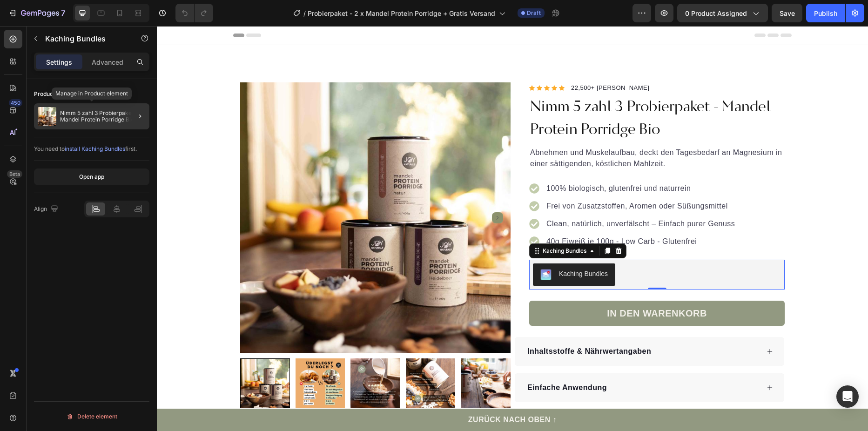
click at [100, 125] on div "Nimm 5 zahl 3 Probierpaket - Mandel Protein Porridge Bio" at bounding box center [91, 116] width 115 height 26
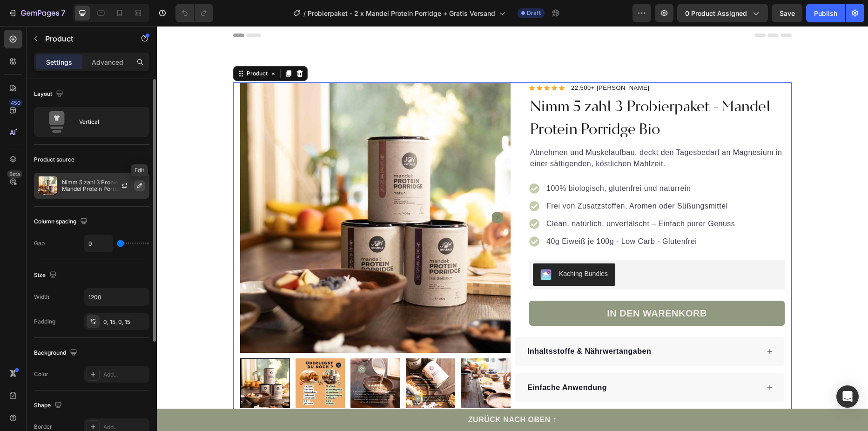
click at [141, 184] on icon "button" at bounding box center [139, 185] width 5 height 5
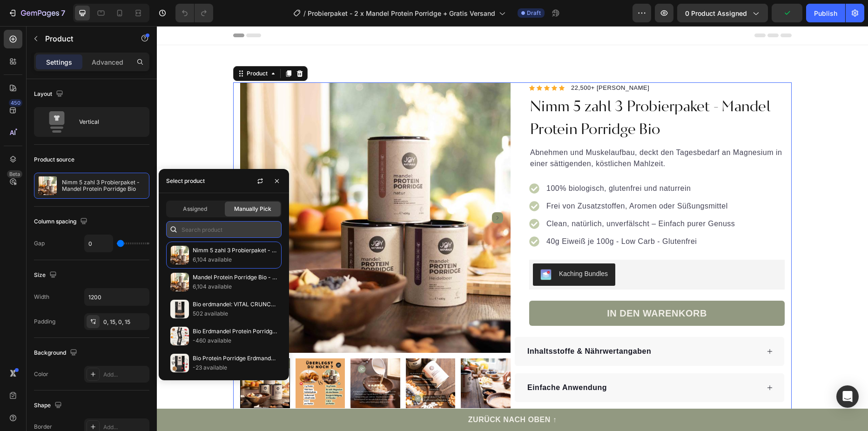
click at [209, 234] on input "text" at bounding box center [223, 229] width 115 height 17
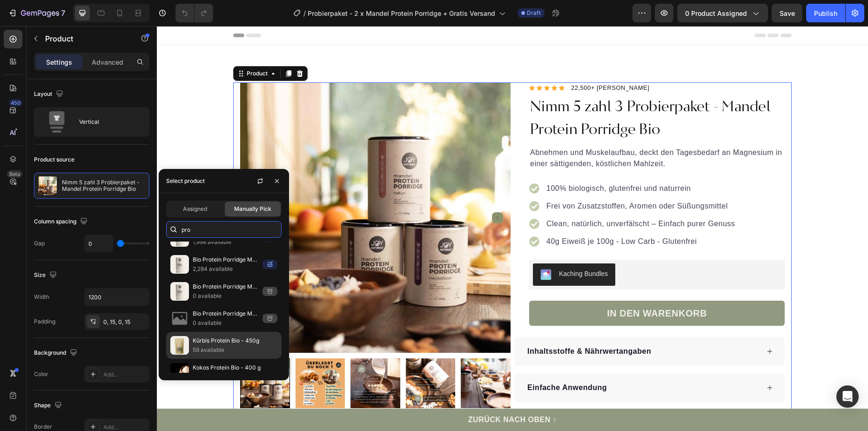
scroll to position [695, 0]
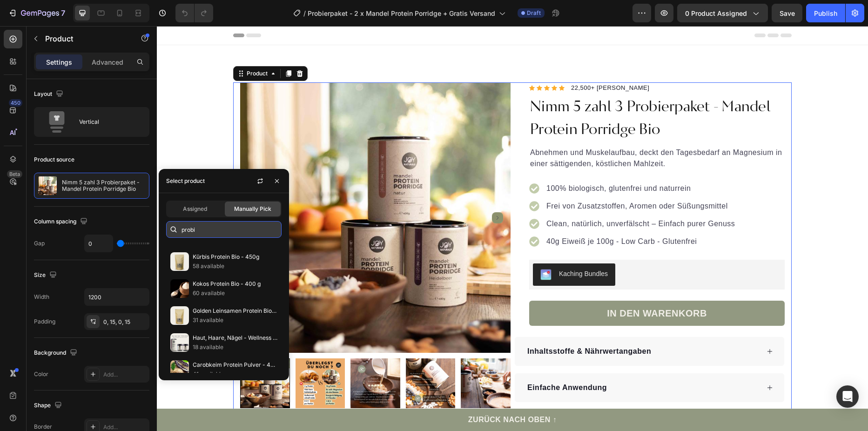
type input "probie"
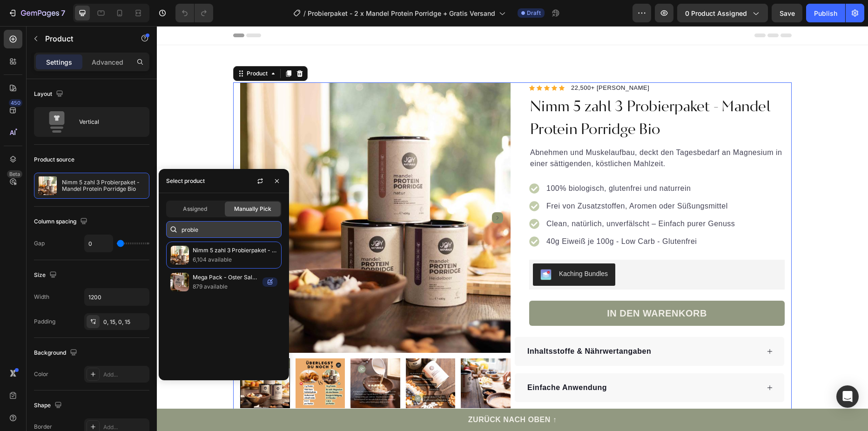
scroll to position [0, 0]
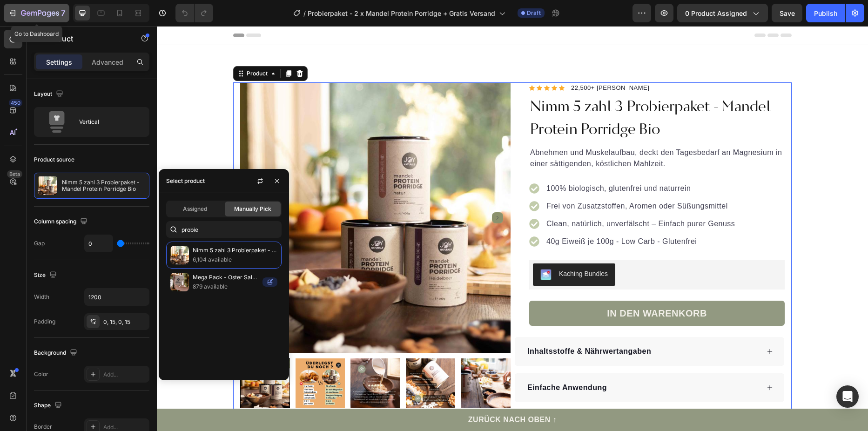
click at [20, 11] on div "7" at bounding box center [36, 12] width 57 height 11
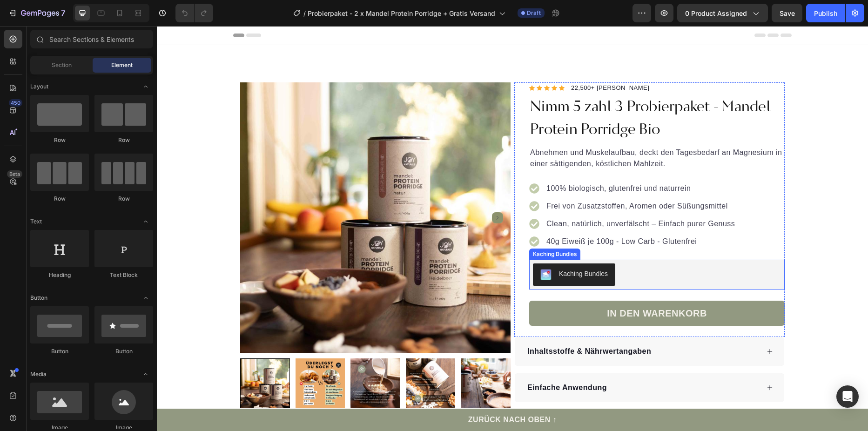
click at [564, 267] on button "Kaching Bundles" at bounding box center [574, 274] width 82 height 22
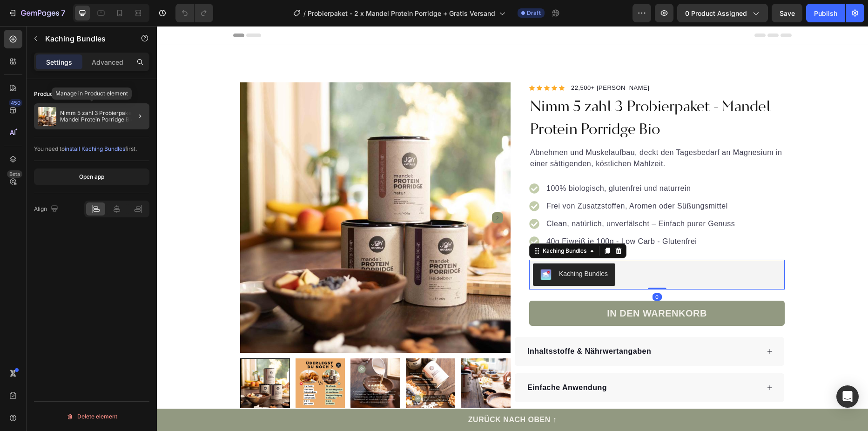
click at [108, 122] on p "Nimm 5 zahl 3 Probierpaket - Mandel Protein Porridge Bio" at bounding box center [103, 116] width 86 height 13
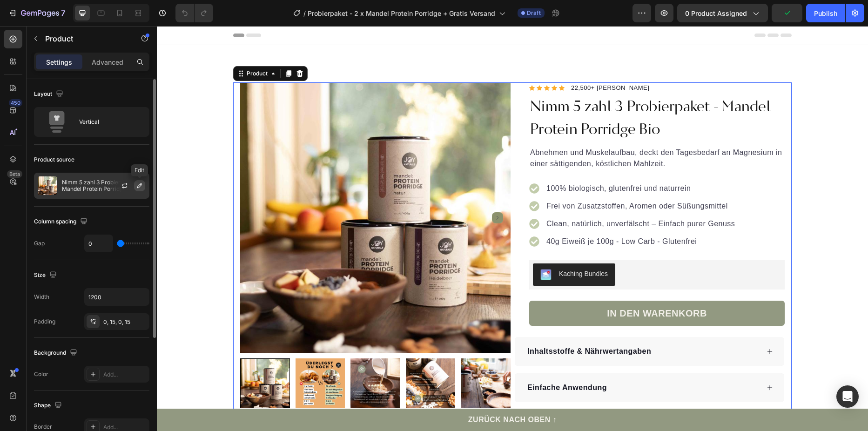
click at [138, 185] on icon "button" at bounding box center [139, 185] width 7 height 7
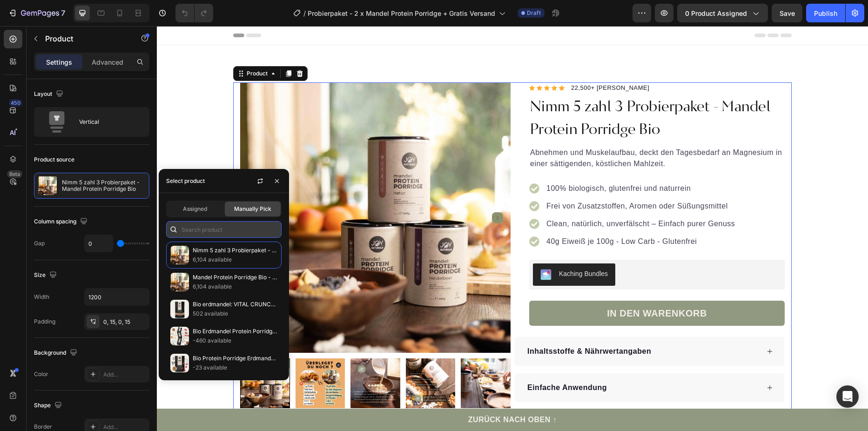
click at [233, 234] on input "text" at bounding box center [223, 229] width 115 height 17
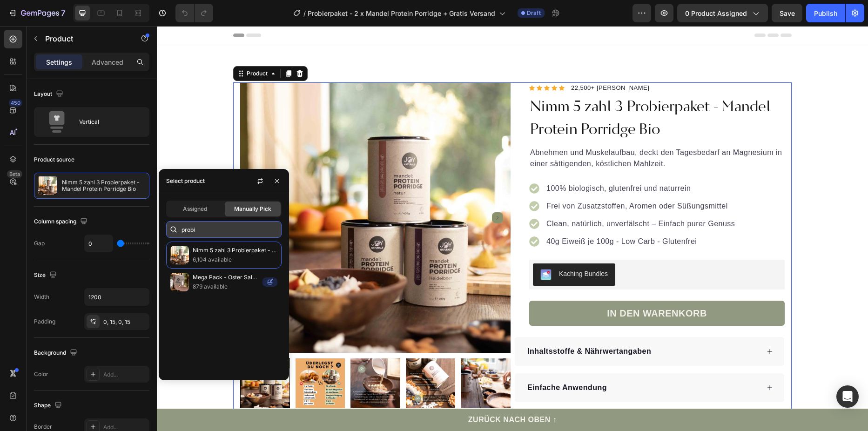
type input "prob"
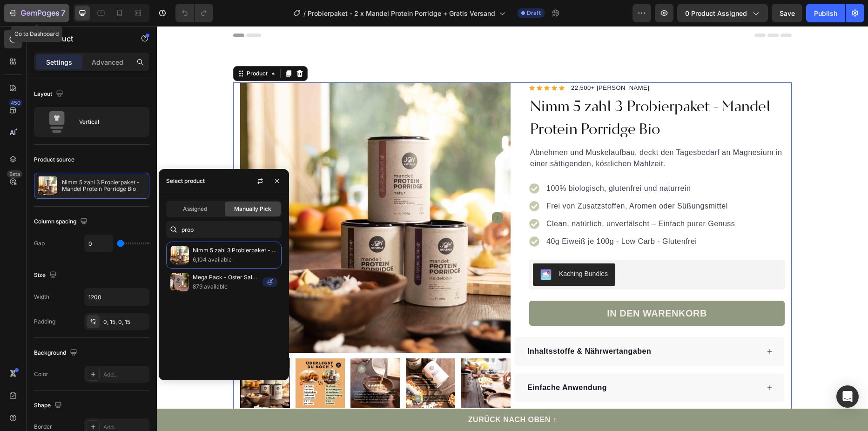
click at [10, 14] on icon "button" at bounding box center [12, 12] width 9 height 9
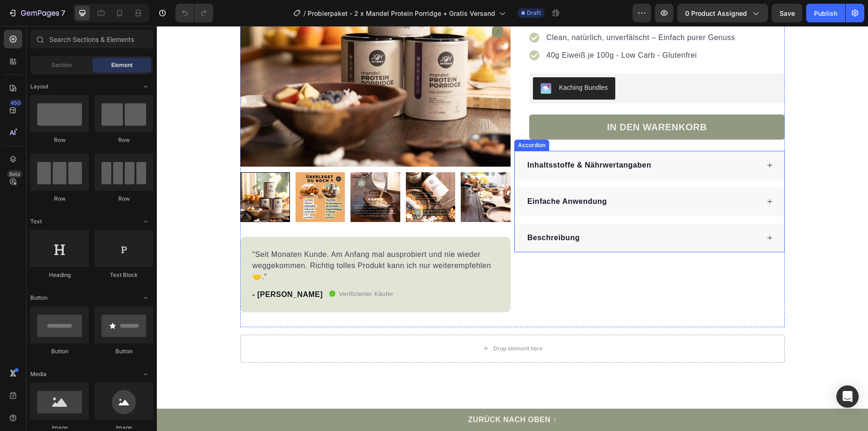
scroll to position [47, 0]
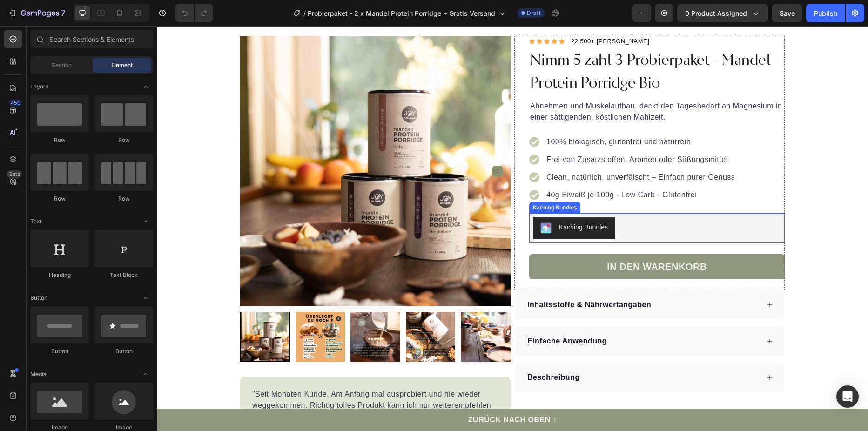
click at [634, 225] on div "Kaching Bundles" at bounding box center [657, 228] width 248 height 22
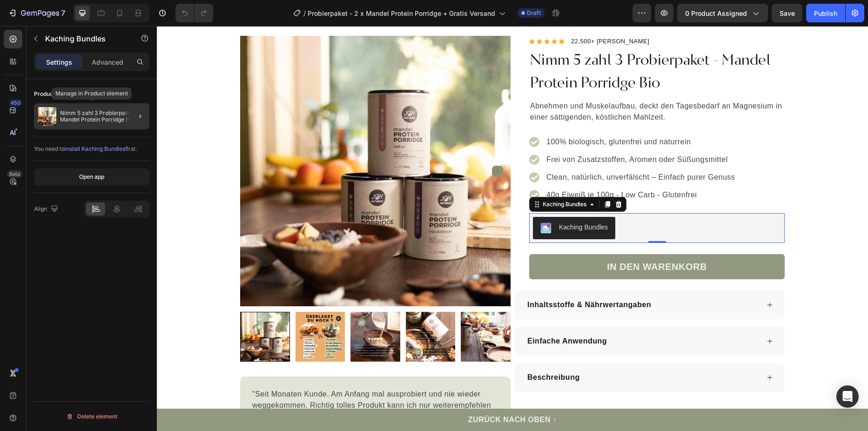
click at [97, 117] on p "Nimm 5 zahl 3 Probierpaket - Mandel Protein Porridge Bio" at bounding box center [103, 116] width 86 height 13
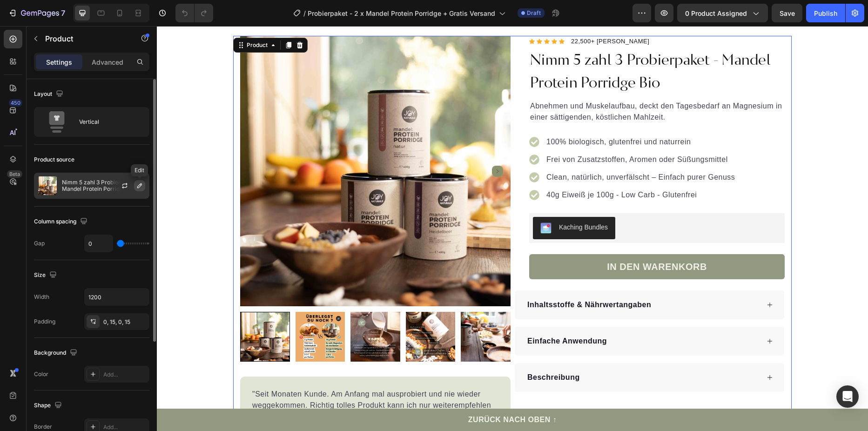
click at [137, 184] on icon "button" at bounding box center [139, 185] width 7 height 7
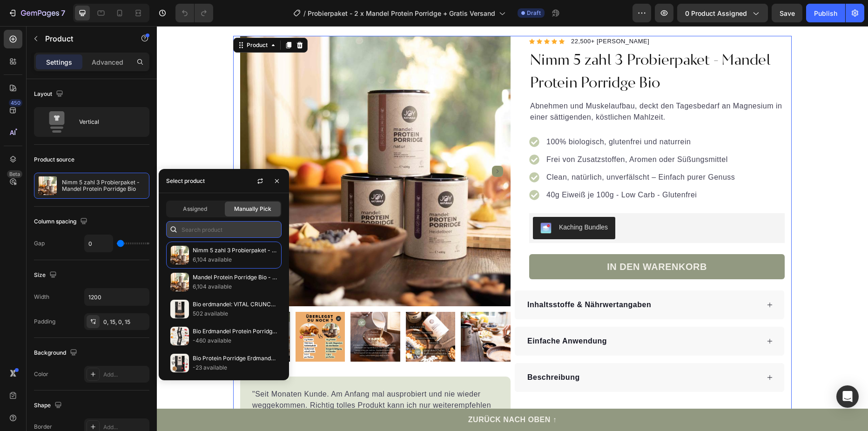
click at [205, 232] on input "text" at bounding box center [223, 229] width 115 height 17
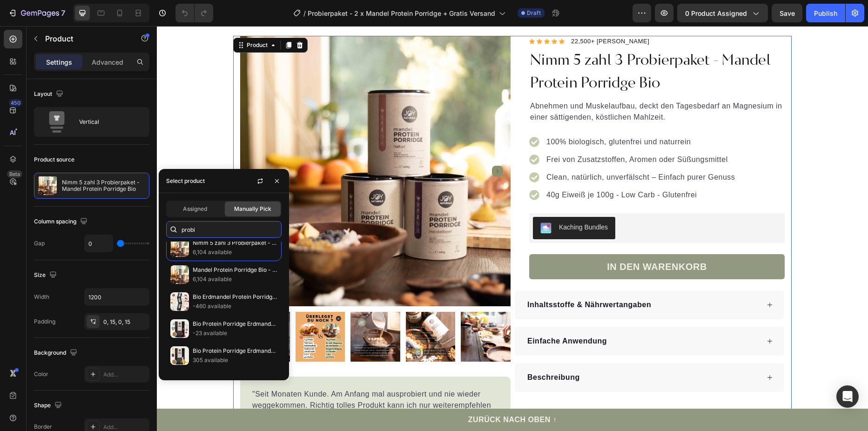
scroll to position [0, 0]
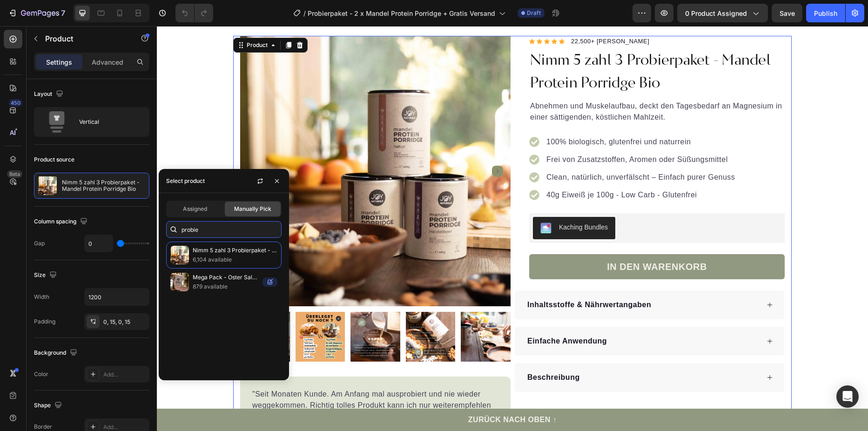
type input "probier"
drag, startPoint x: 221, startPoint y: 229, endPoint x: 174, endPoint y: 227, distance: 46.6
click at [175, 227] on div "probier" at bounding box center [223, 229] width 115 height 17
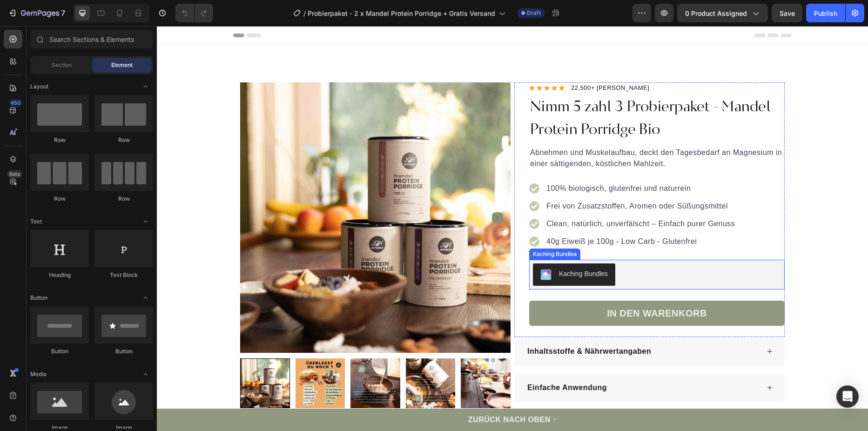
click at [653, 275] on div "Kaching Bundles" at bounding box center [657, 274] width 248 height 22
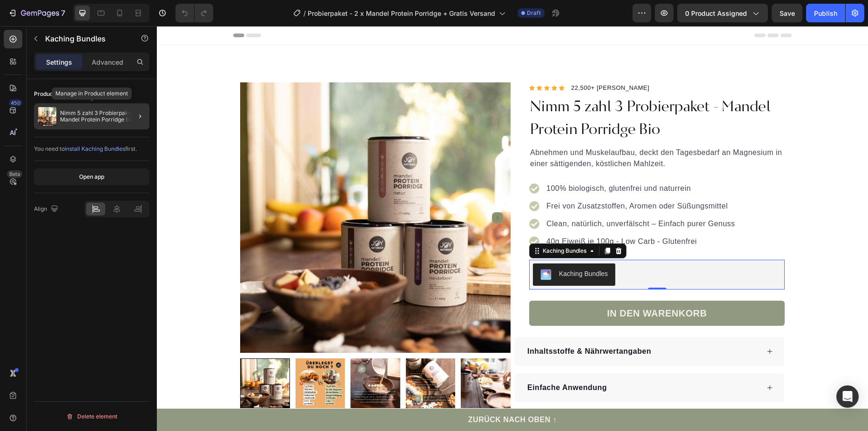
click at [111, 119] on p "Nimm 5 zahl 3 Probierpaket - Mandel Protein Porridge Bio" at bounding box center [103, 116] width 86 height 13
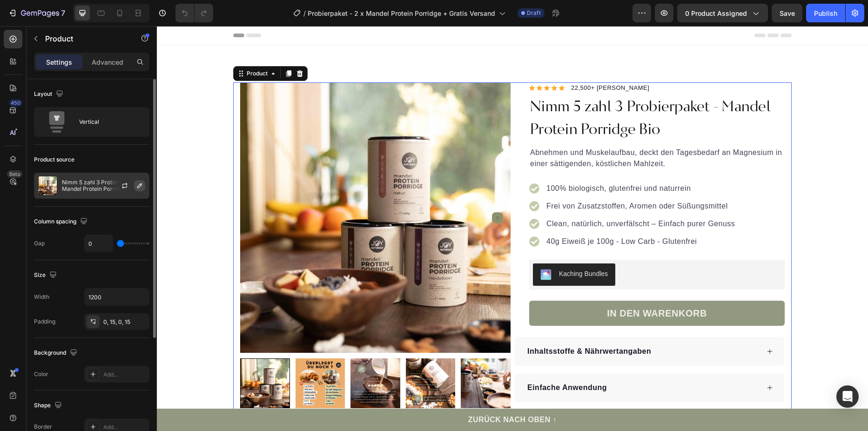
click at [134, 188] on button "button" at bounding box center [139, 185] width 11 height 11
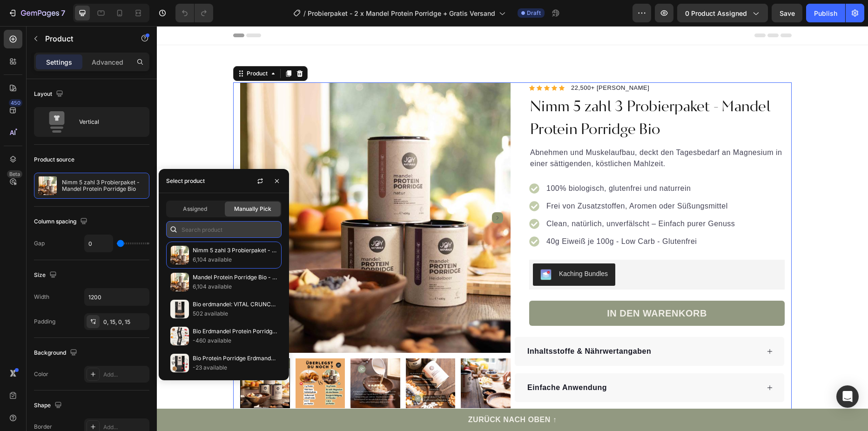
click at [220, 230] on input "text" at bounding box center [223, 229] width 115 height 17
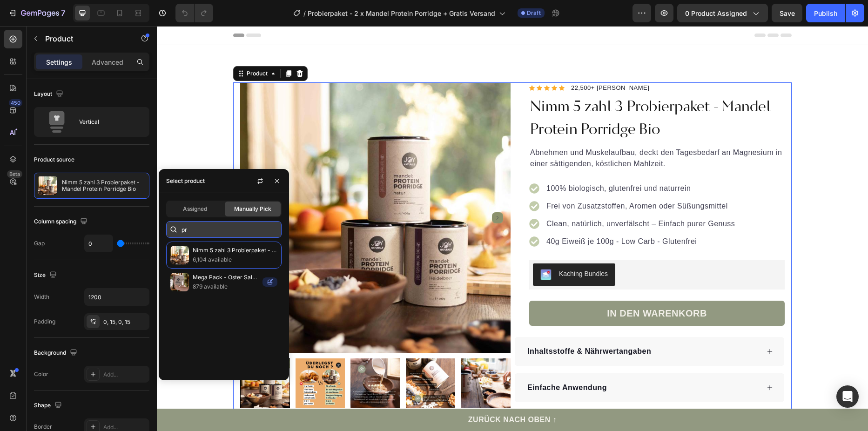
type input "p"
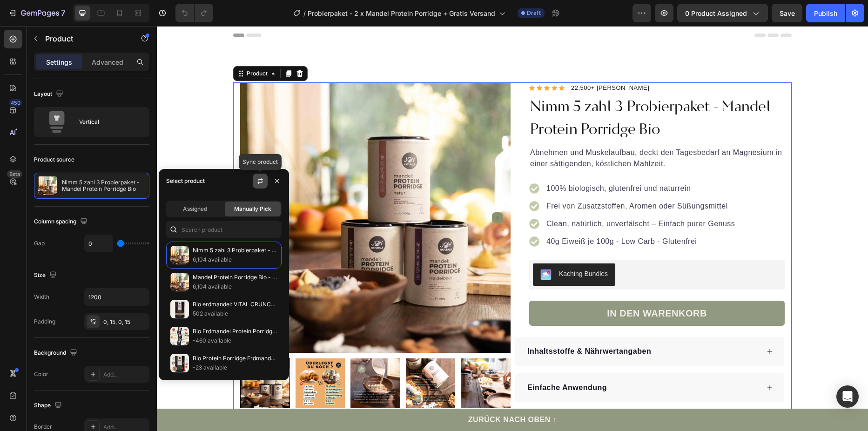
click at [258, 179] on icon "button" at bounding box center [259, 180] width 7 height 7
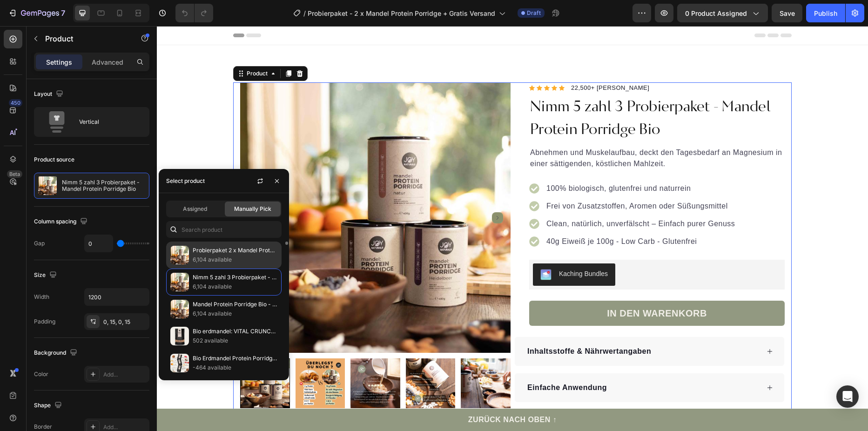
click at [237, 249] on p "Probierpaket 2 x Mandel Protein Porridge + Gratis Versand" at bounding box center [235, 250] width 85 height 9
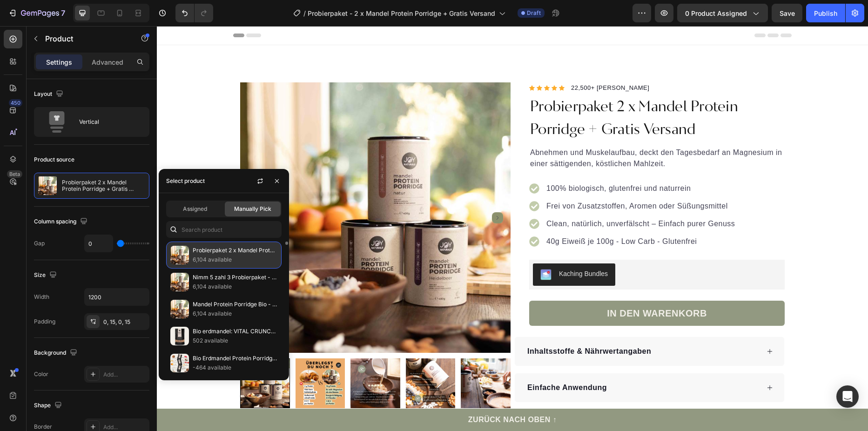
click at [261, 252] on p "Probierpaket 2 x Mandel Protein Porridge + Gratis Versand" at bounding box center [235, 250] width 85 height 9
click at [823, 13] on div "Publish" at bounding box center [825, 13] width 23 height 10
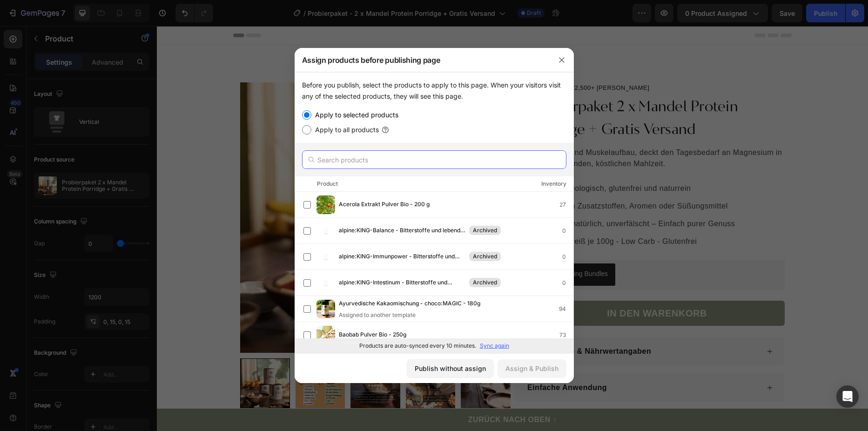
click at [339, 162] on input "text" at bounding box center [434, 159] width 264 height 19
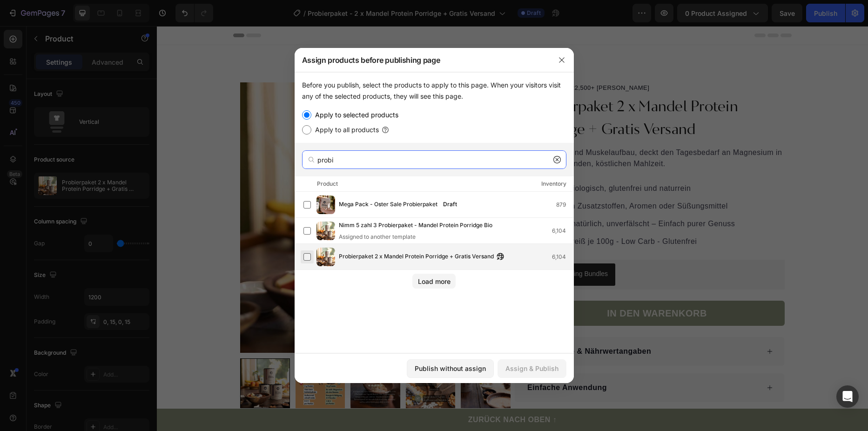
type input "probi"
click at [308, 259] on label at bounding box center [306, 256] width 7 height 7
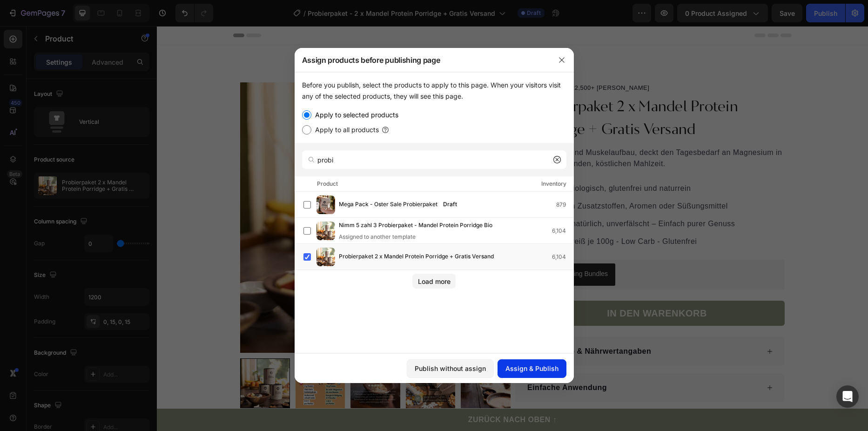
click at [531, 371] on div "Assign & Publish" at bounding box center [531, 368] width 53 height 10
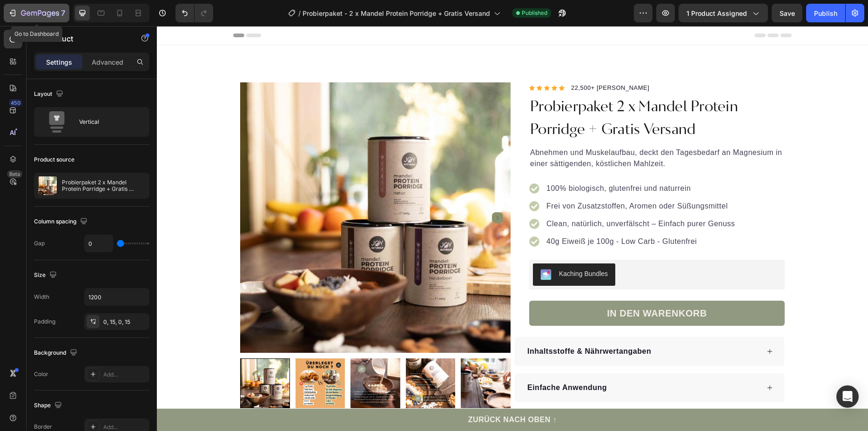
click at [11, 11] on icon "button" at bounding box center [12, 12] width 9 height 9
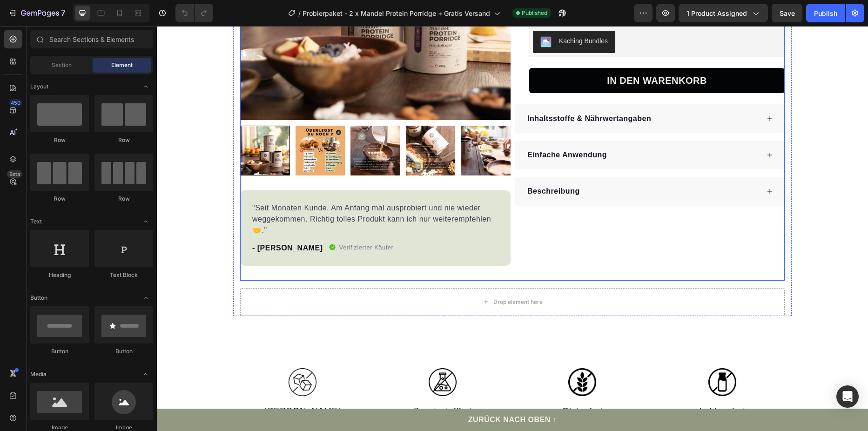
scroll to position [93, 0]
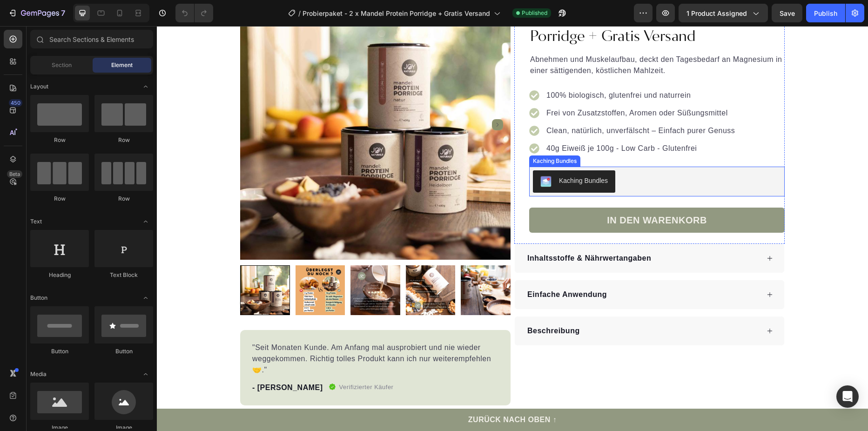
click at [634, 188] on div "Kaching Bundles" at bounding box center [657, 181] width 248 height 22
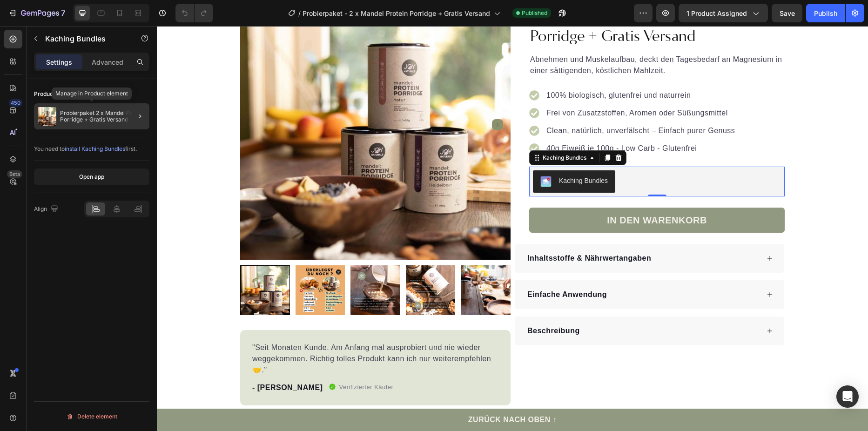
click at [117, 119] on p "Probierpaket 2 x Mandel Protein Porridge + Gratis Versand" at bounding box center [103, 116] width 86 height 13
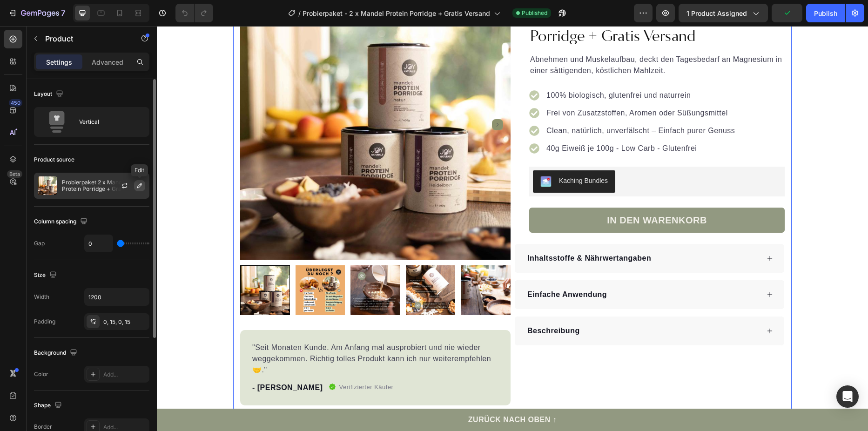
click at [143, 187] on icon "button" at bounding box center [139, 185] width 7 height 7
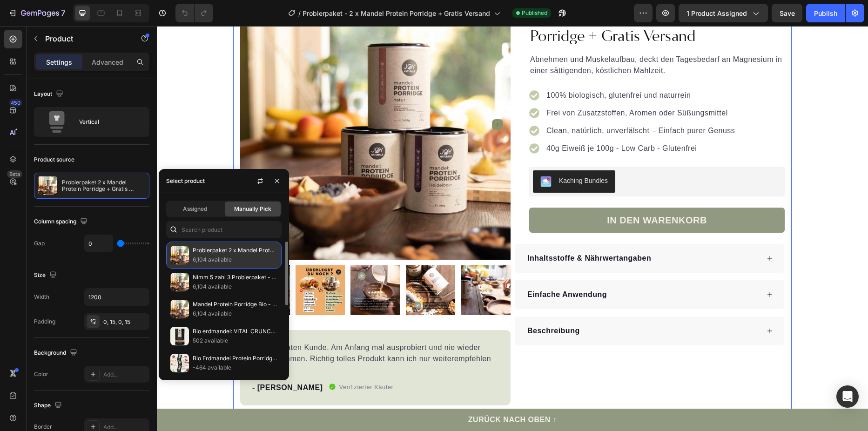
click at [205, 258] on p "6,104 available" at bounding box center [235, 259] width 85 height 9
click at [242, 248] on p "Probierpaket 2 x Mandel Protein Porridge + Gratis Versand" at bounding box center [235, 250] width 85 height 9
click at [830, 20] on button "Publish" at bounding box center [825, 13] width 39 height 19
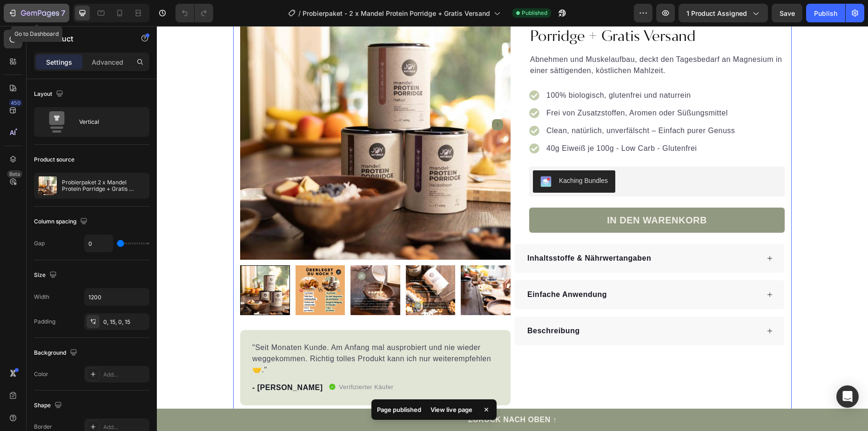
click at [13, 13] on icon "button" at bounding box center [12, 12] width 9 height 9
